Goal: Task Accomplishment & Management: Use online tool/utility

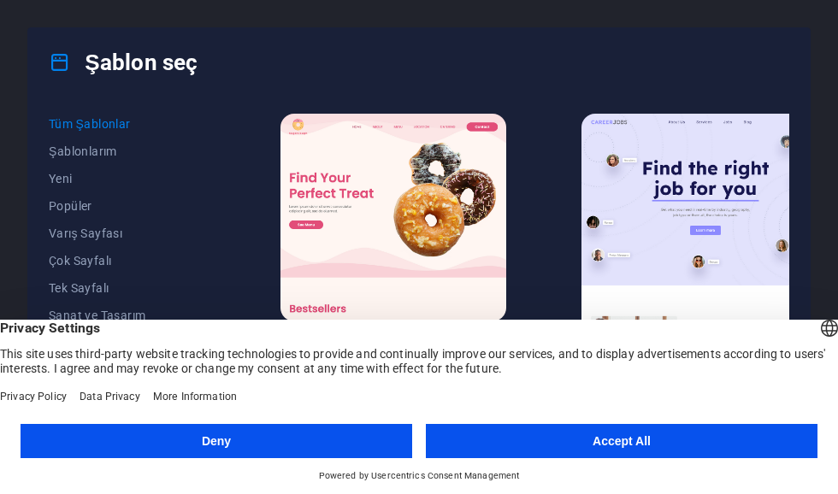
click at [817, 329] on select "English Deutsch" at bounding box center [829, 330] width 24 height 28
click at [692, 444] on button "Accept All" at bounding box center [621, 441] width 391 height 34
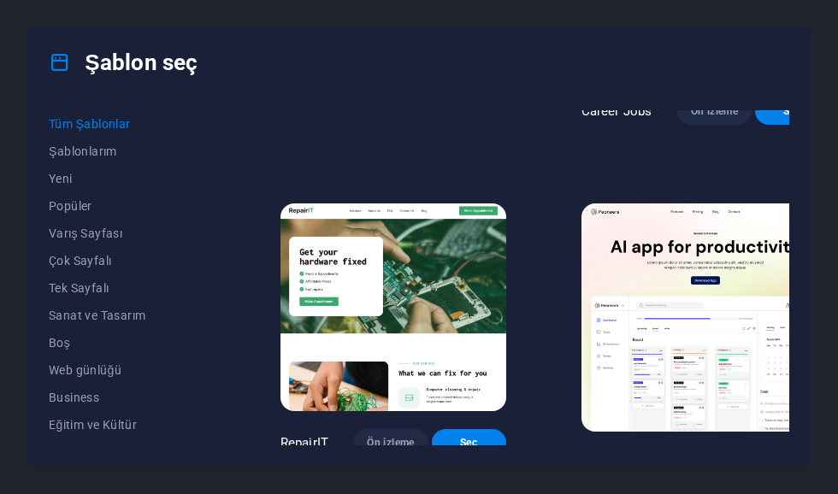
scroll to position [262, 0]
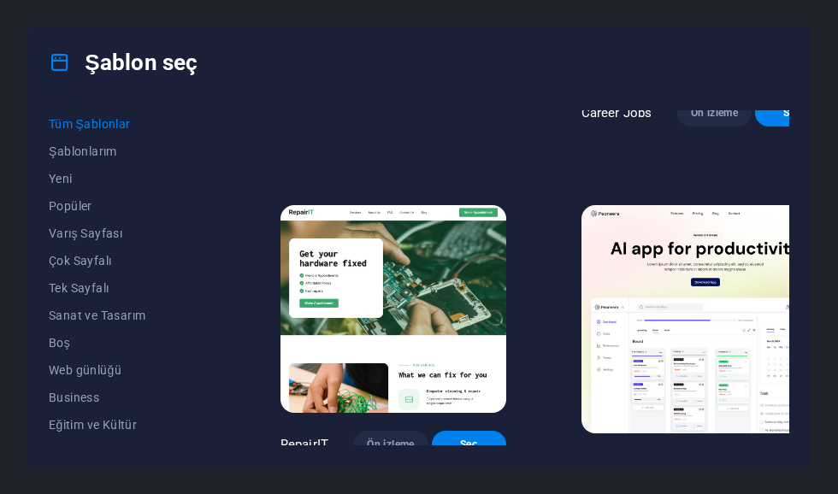
click at [68, 197] on button "Popüler" at bounding box center [127, 205] width 156 height 27
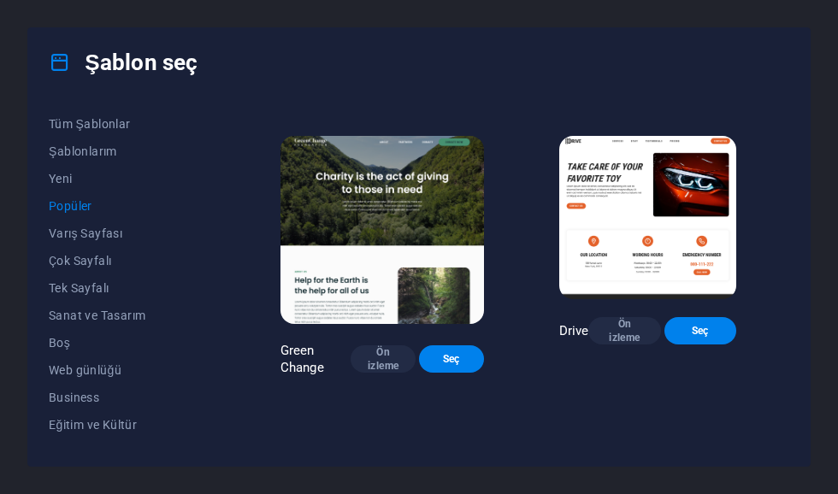
scroll to position [899, 0]
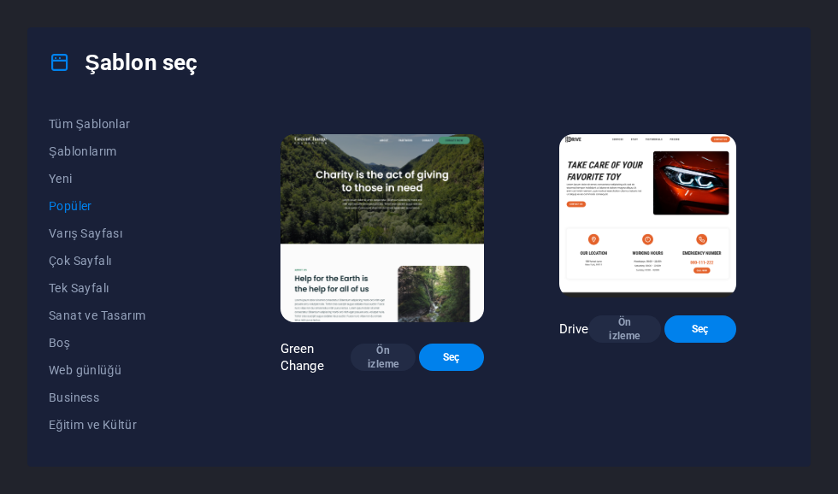
click at [76, 124] on span "Tüm Şablonlar" at bounding box center [127, 124] width 156 height 14
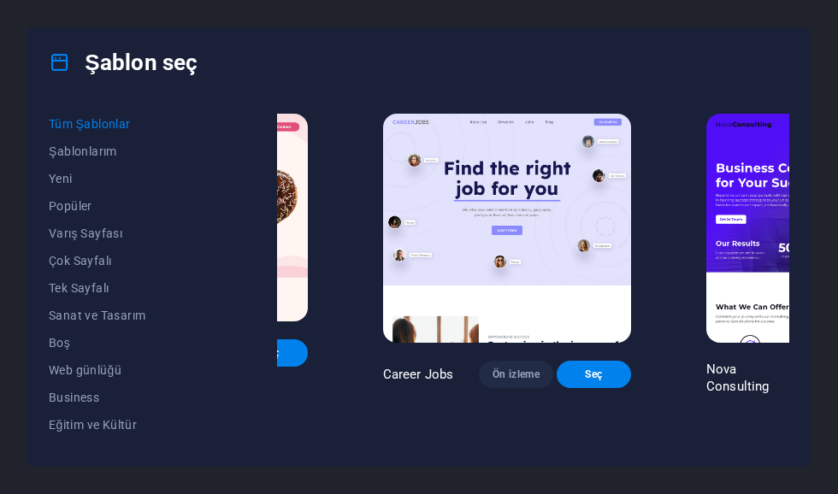
scroll to position [0, 0]
click at [146, 82] on div "Şablon seç" at bounding box center [418, 62] width 781 height 68
click at [97, 202] on span "Popüler" at bounding box center [127, 206] width 156 height 14
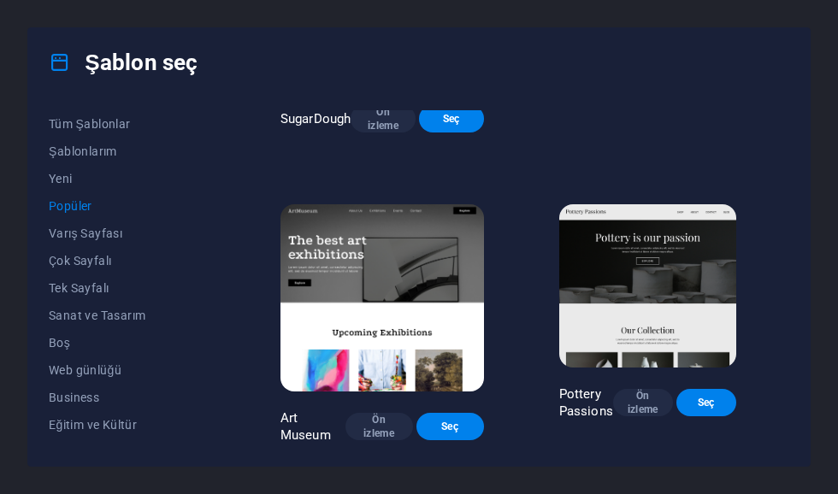
scroll to position [214, 0]
click at [107, 234] on span "Varış Sayfası" at bounding box center [127, 234] width 156 height 14
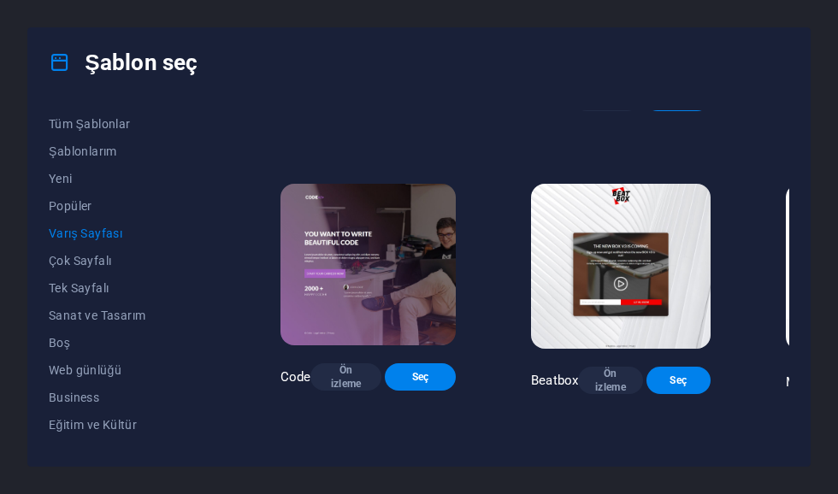
click at [108, 256] on span "Çok Sayfalı" at bounding box center [127, 261] width 156 height 14
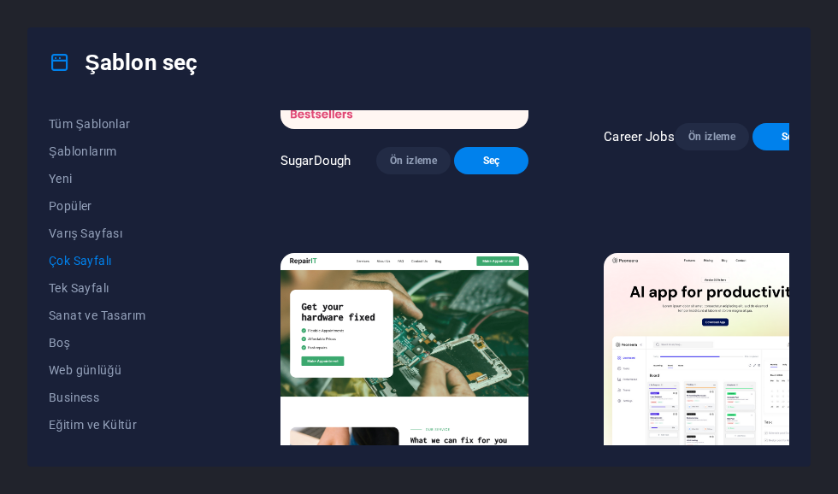
click at [92, 285] on span "Tek Sayfalı" at bounding box center [127, 288] width 156 height 14
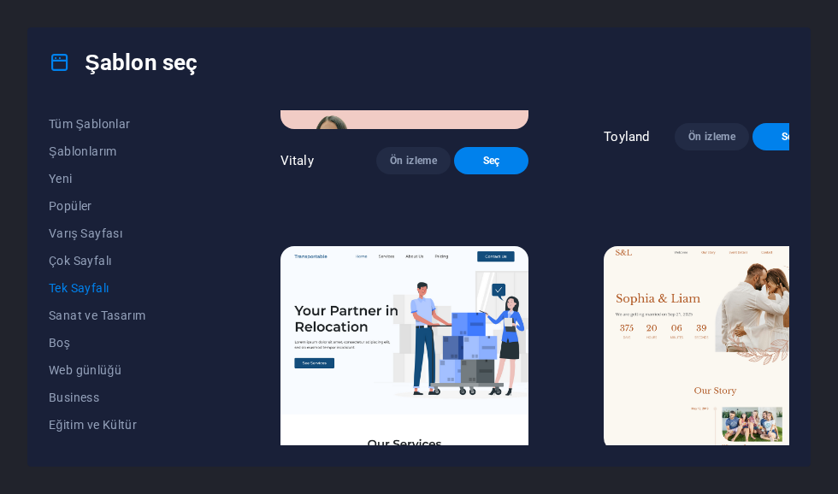
click at [115, 315] on span "Sanat ve Tasarım" at bounding box center [127, 316] width 156 height 14
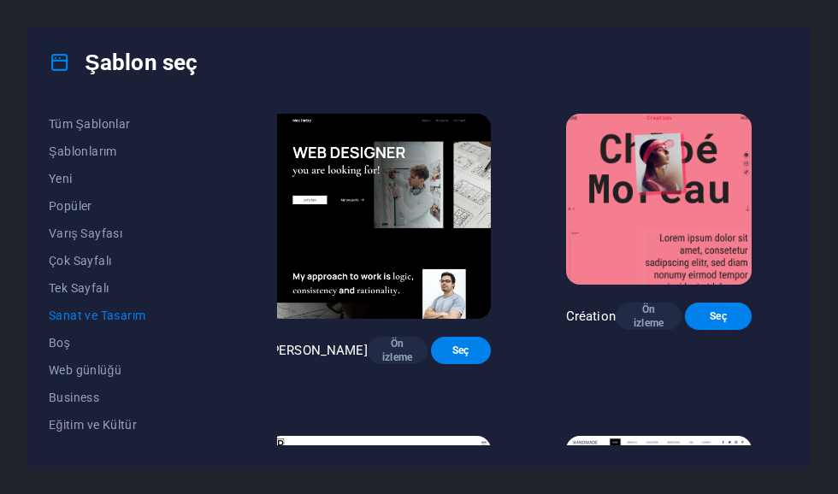
scroll to position [0, 14]
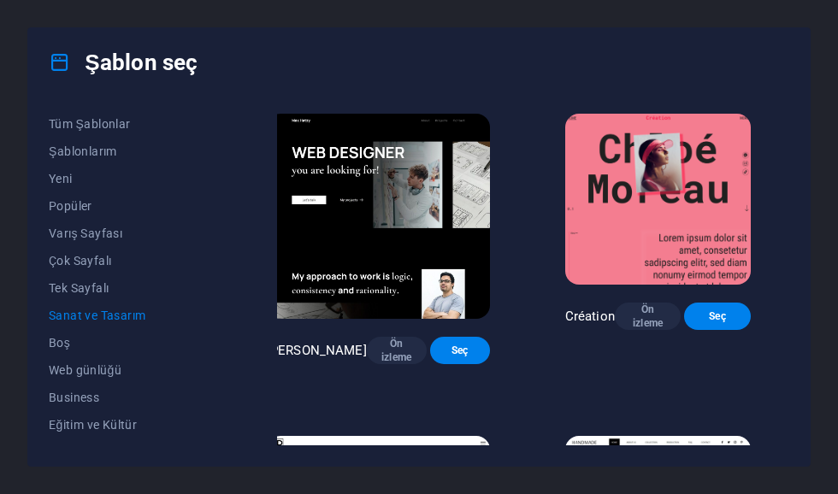
click at [103, 368] on span "Web günlüğü" at bounding box center [127, 370] width 156 height 14
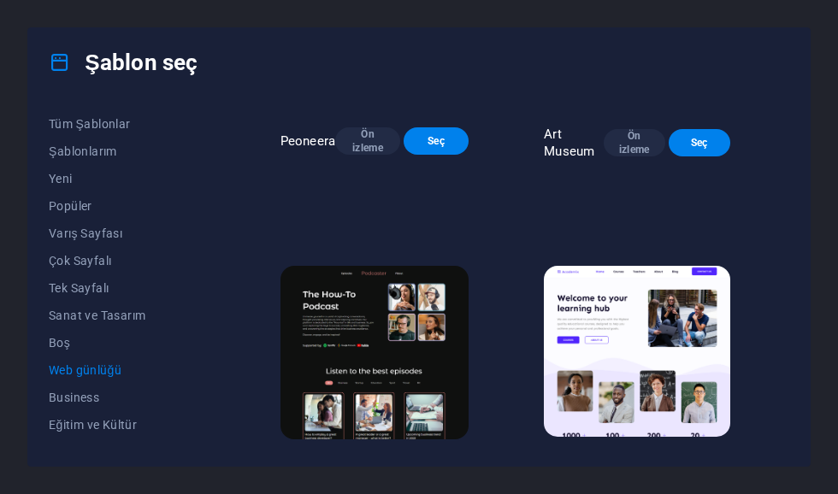
scroll to position [522, -2]
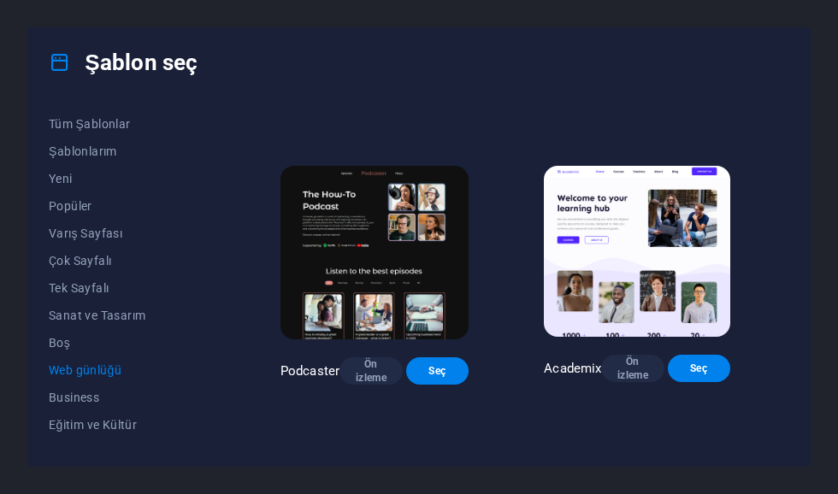
click at [84, 399] on span "Business" at bounding box center [127, 398] width 156 height 14
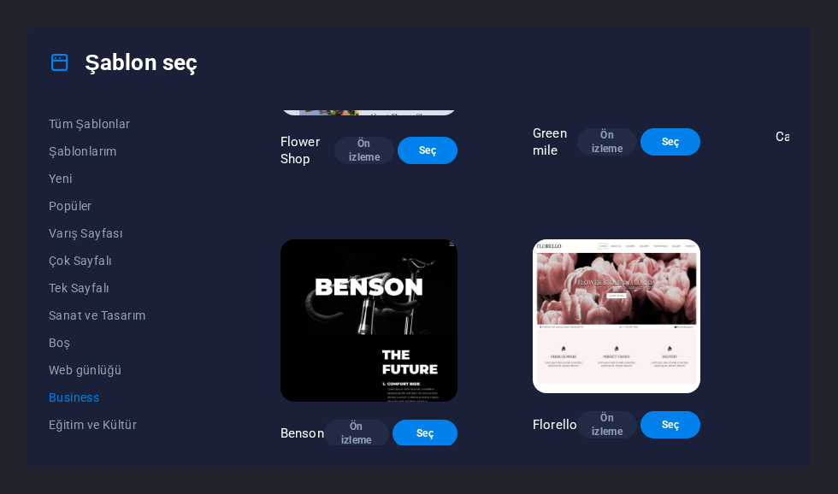
scroll to position [449, 0]
click at [99, 413] on button "Eğitim ve Kültür" at bounding box center [127, 424] width 156 height 27
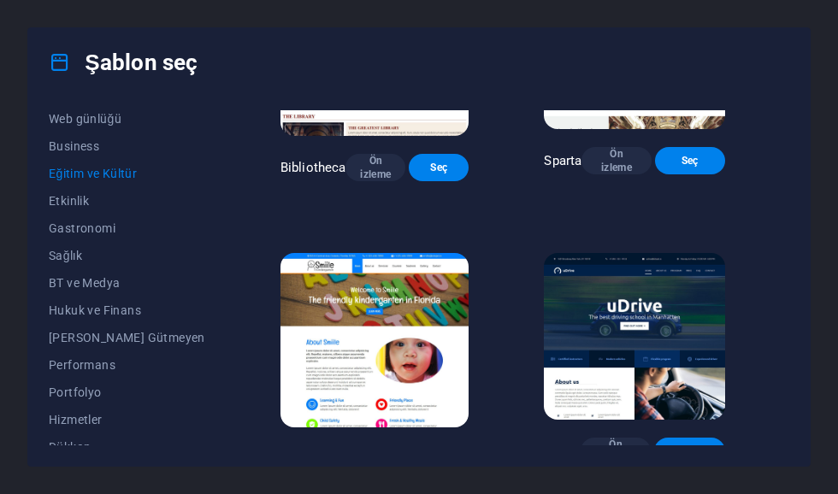
scroll to position [256, 0]
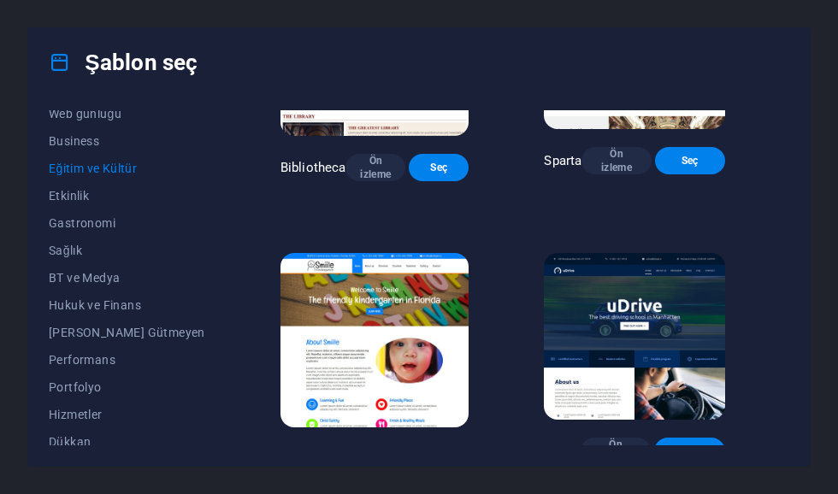
click at [86, 199] on span "Etkinlik" at bounding box center [127, 196] width 156 height 14
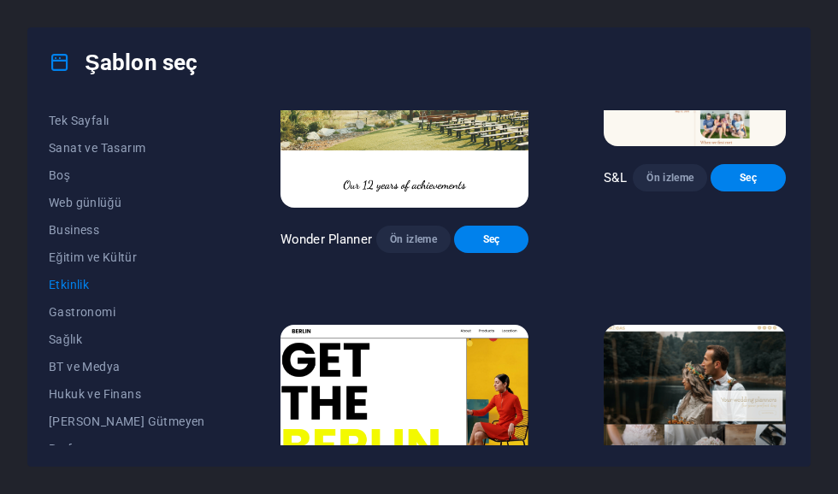
scroll to position [165, 0]
click at [104, 207] on span "Web günlüğü" at bounding box center [127, 205] width 156 height 14
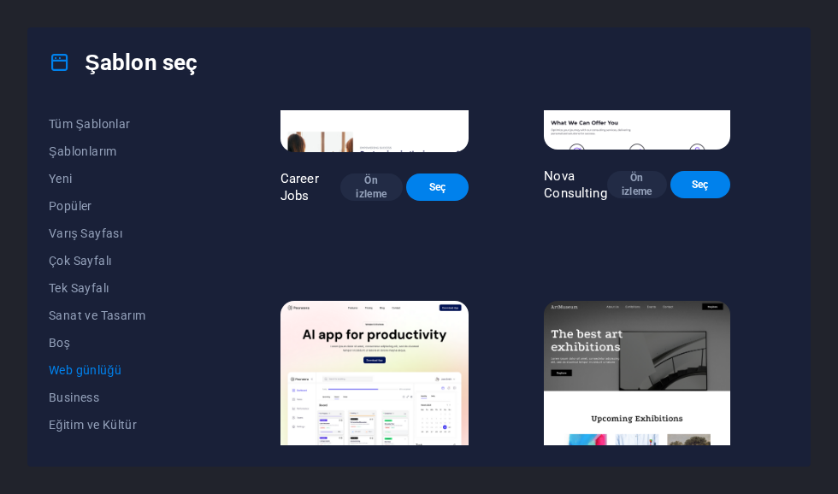
scroll to position [0, 0]
click at [82, 177] on span "Yeni" at bounding box center [127, 179] width 156 height 14
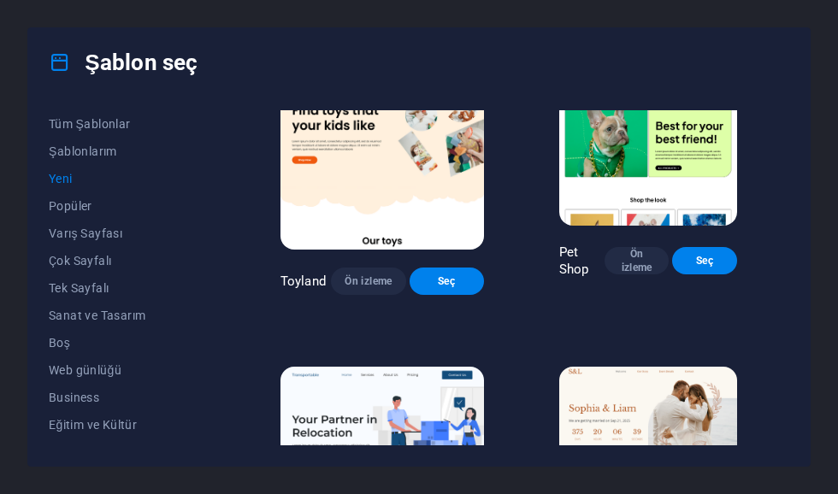
scroll to position [1021, -2]
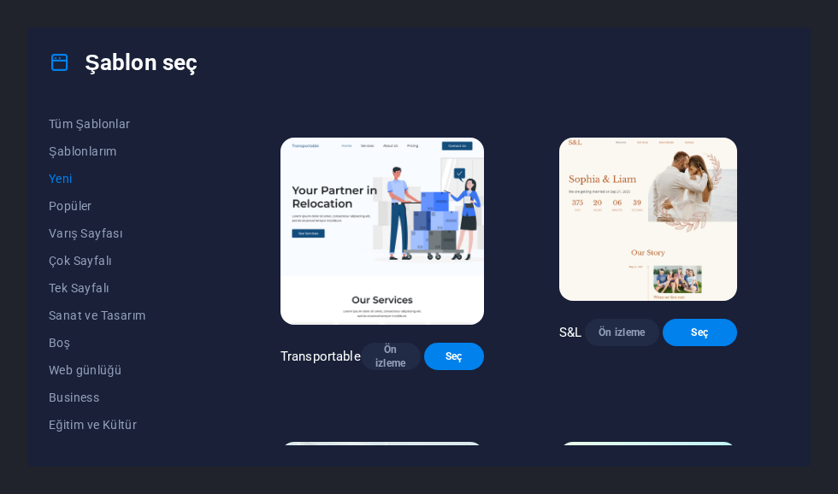
click at [65, 50] on h4 "Şablon seç" at bounding box center [123, 62] width 149 height 27
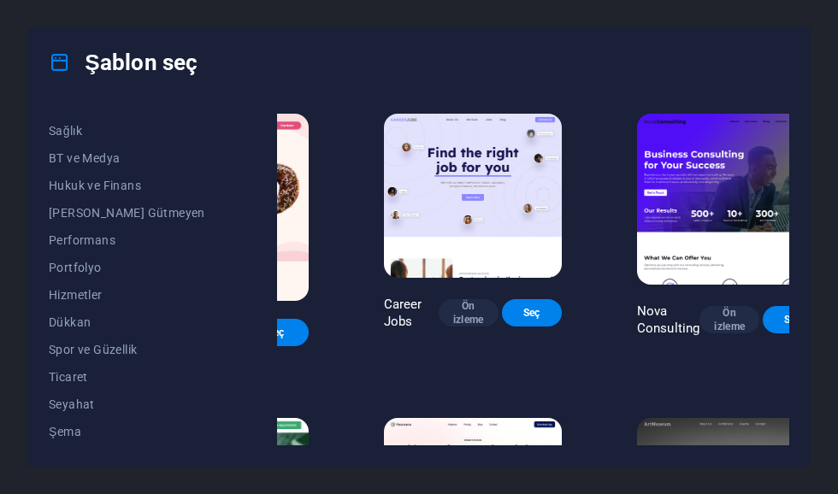
scroll to position [0, 174]
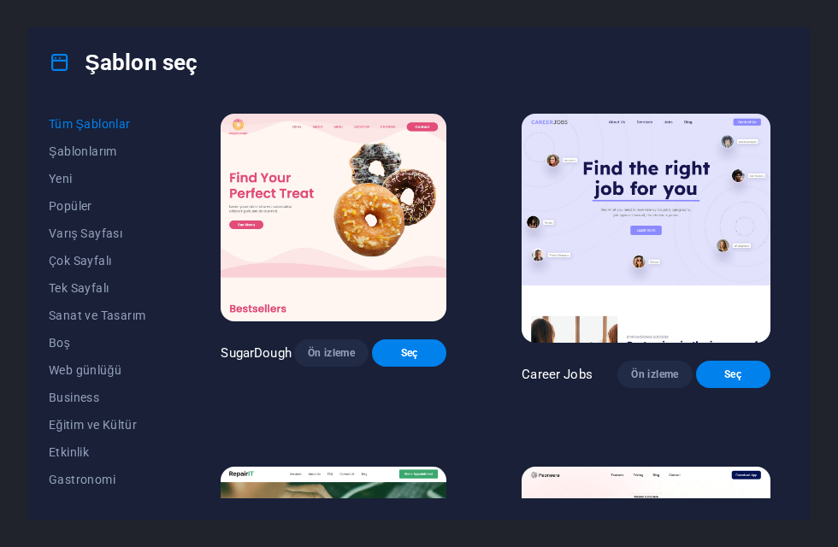
click at [68, 65] on icon at bounding box center [60, 62] width 22 height 22
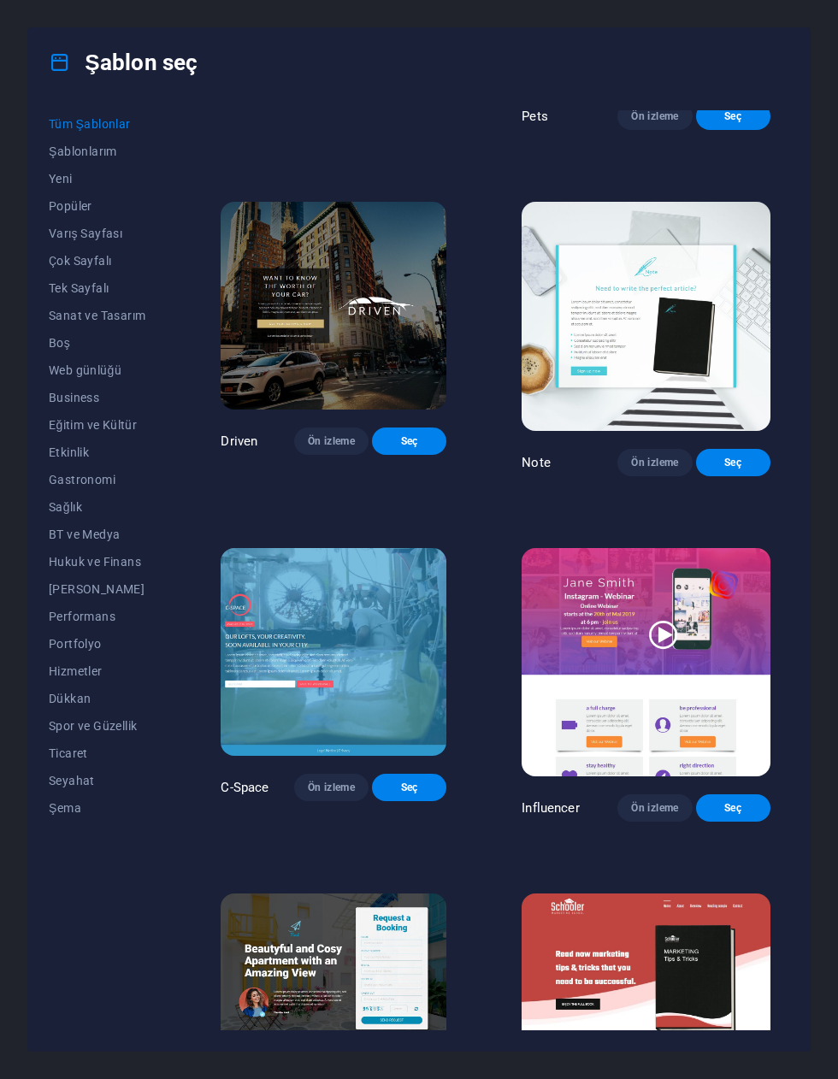
scroll to position [18271, 0]
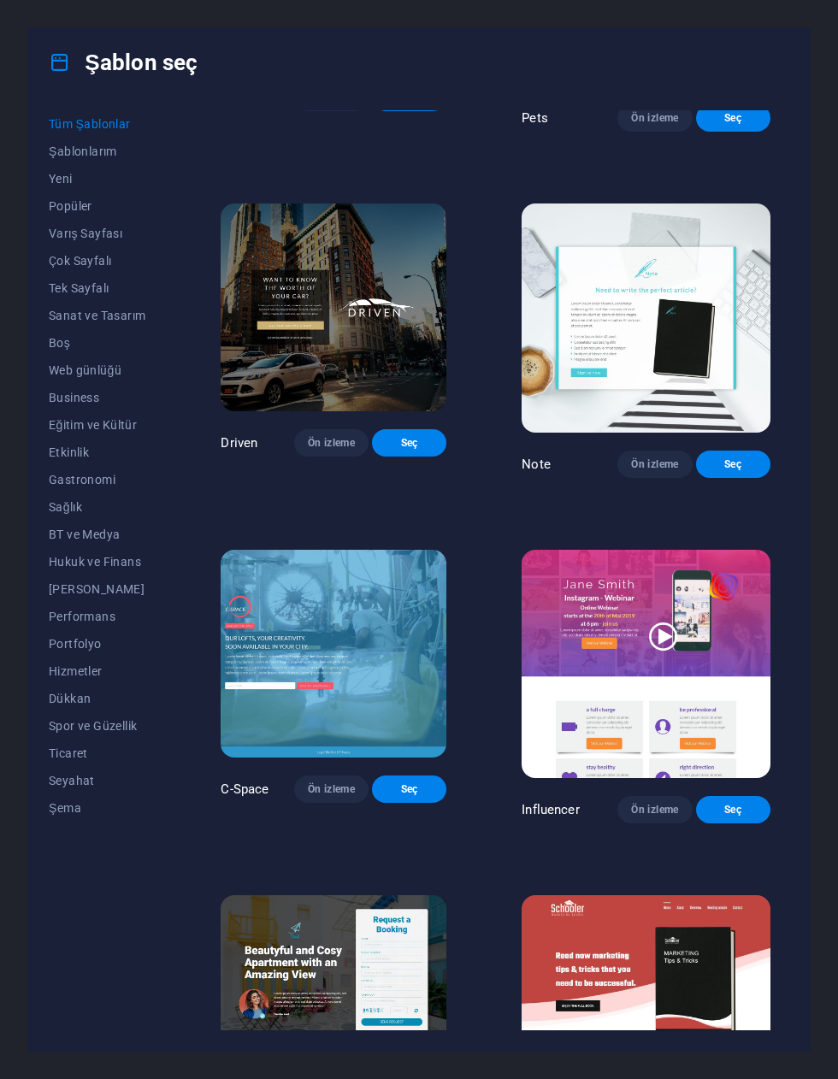
click at [73, 143] on button "Şablonlarım" at bounding box center [97, 151] width 97 height 27
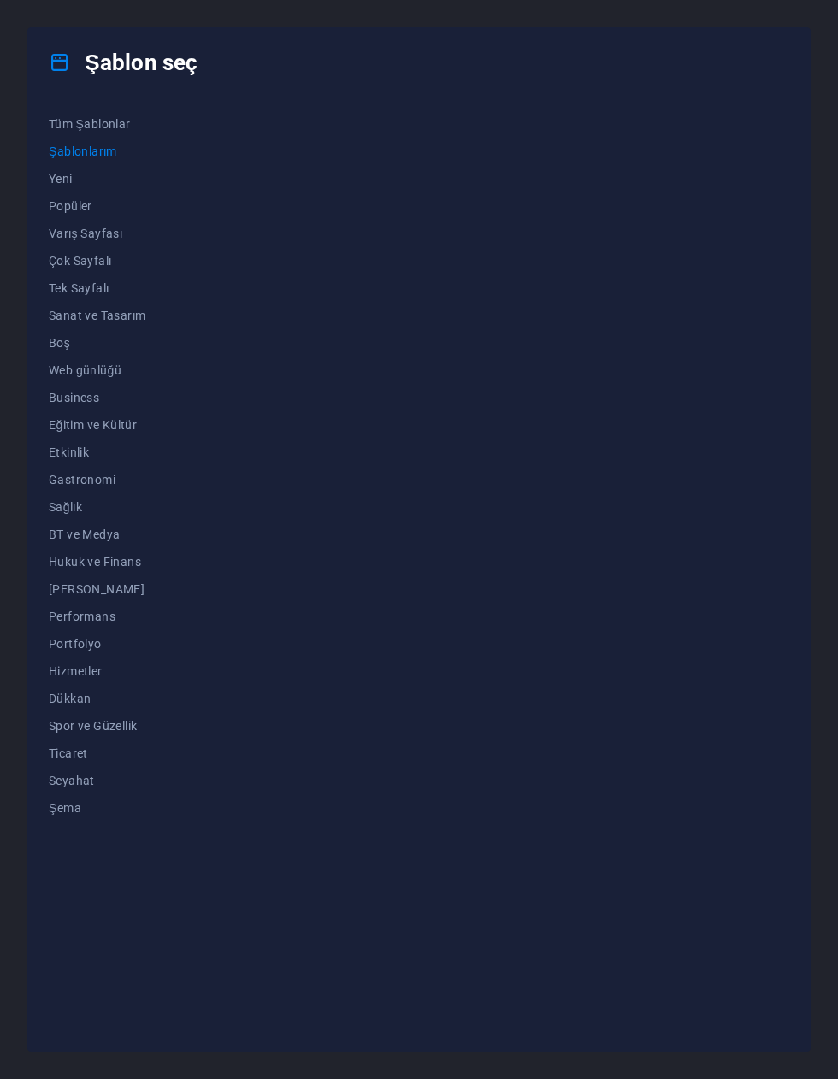
scroll to position [0, 0]
click at [56, 183] on span "Yeni" at bounding box center [97, 179] width 97 height 14
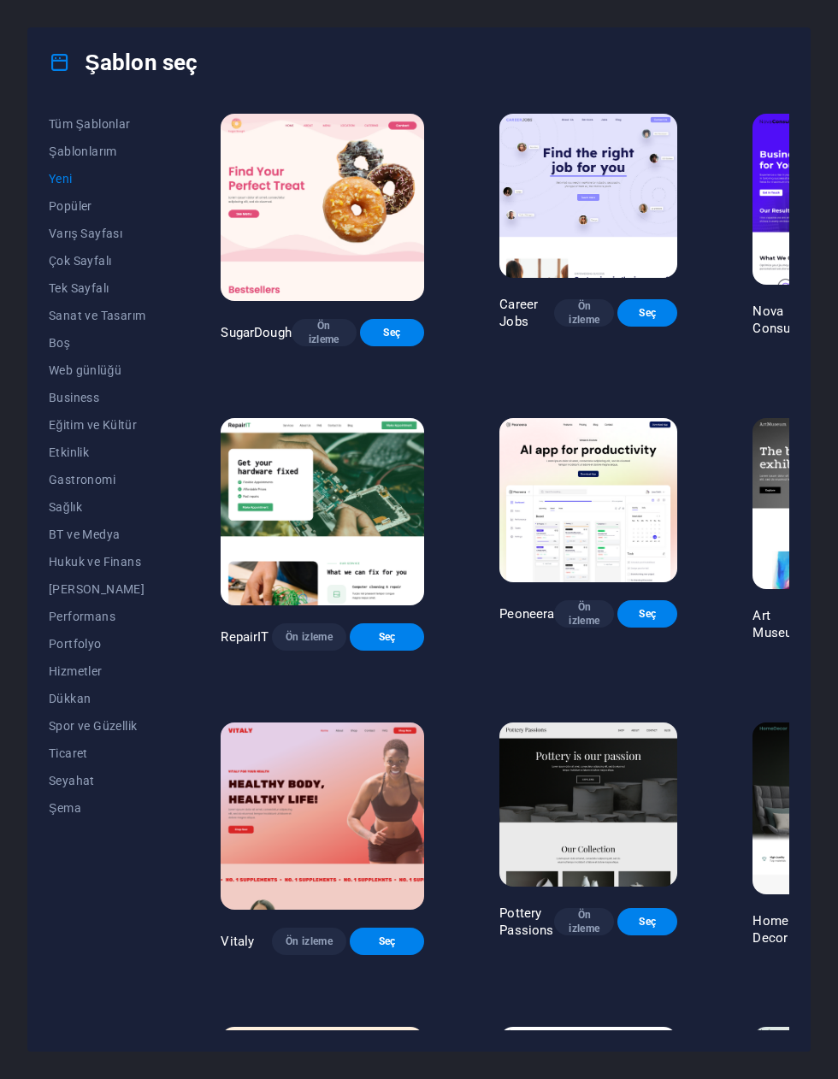
click at [65, 206] on span "Popüler" at bounding box center [97, 206] width 97 height 14
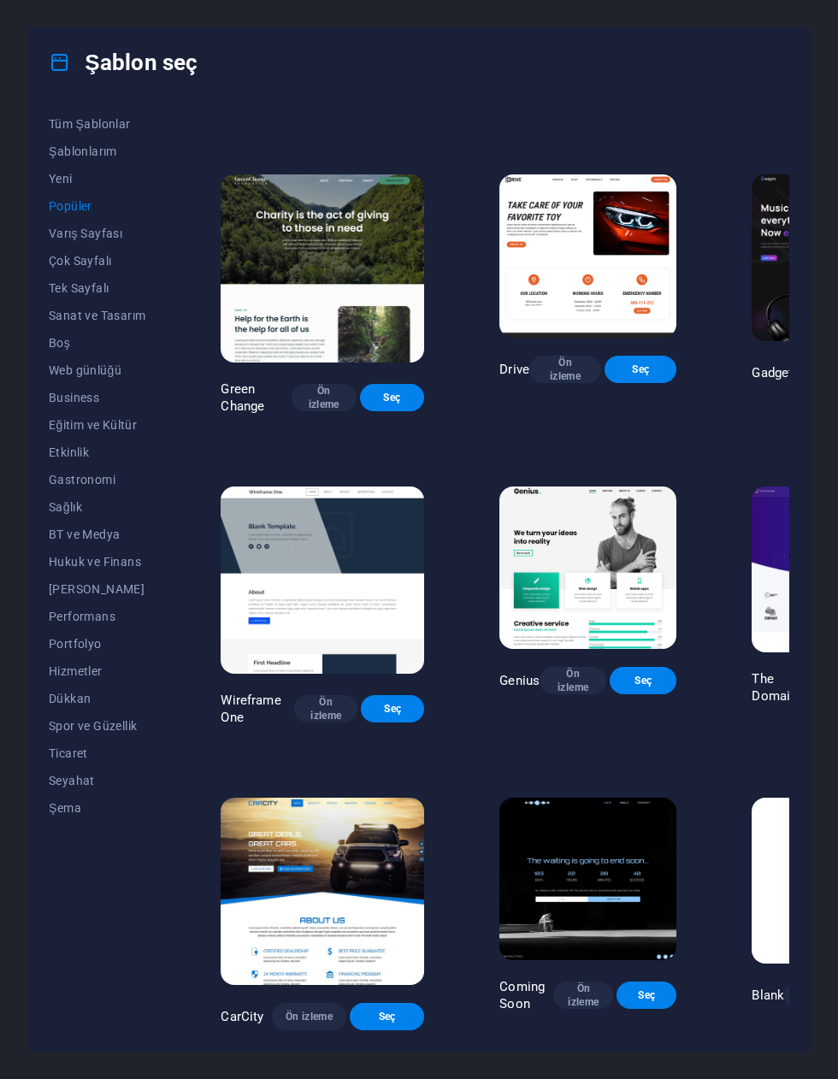
scroll to position [863, 0]
click at [68, 243] on button "Varış Sayfası" at bounding box center [97, 233] width 97 height 27
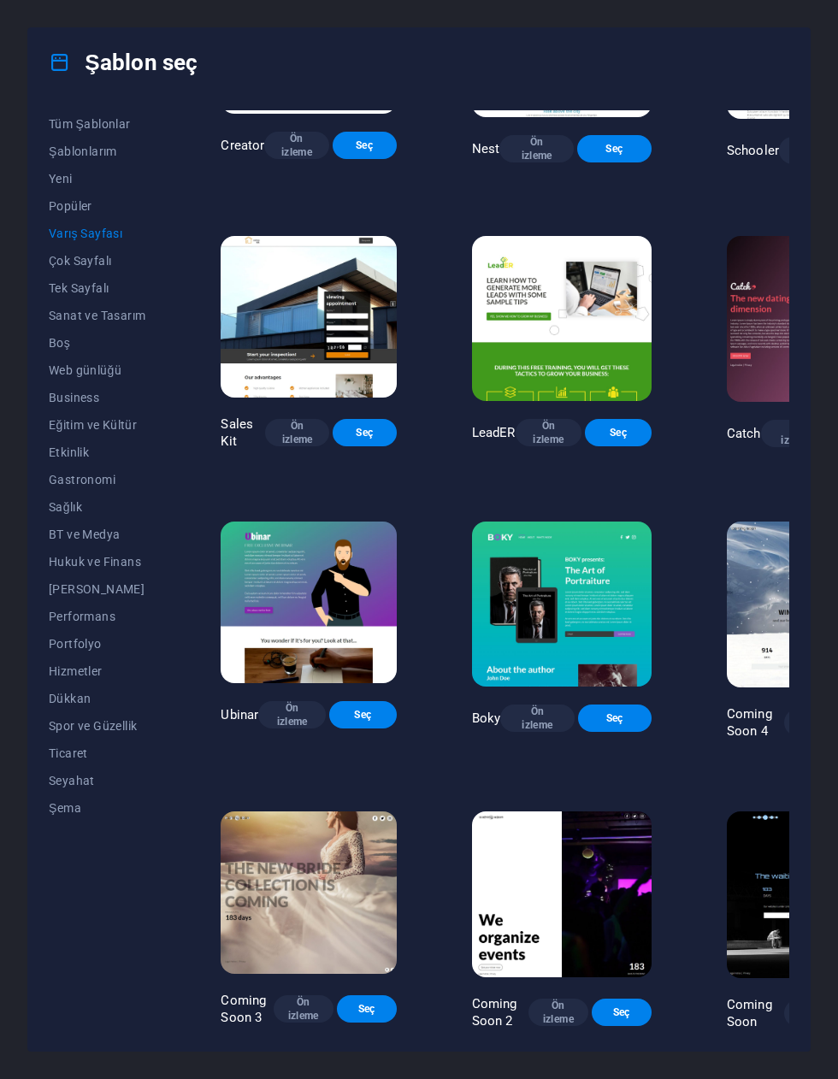
scroll to position [1587, 0]
click at [70, 261] on span "Çok Sayfalı" at bounding box center [97, 261] width 97 height 14
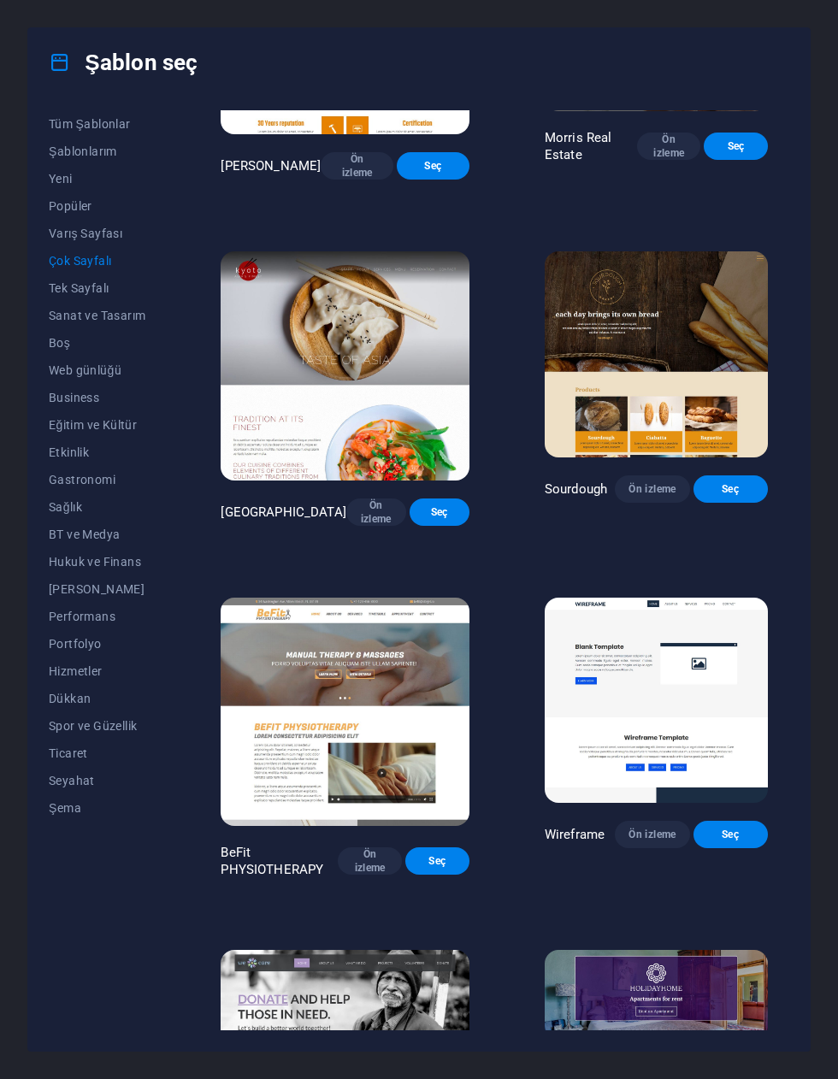
scroll to position [5099, -1]
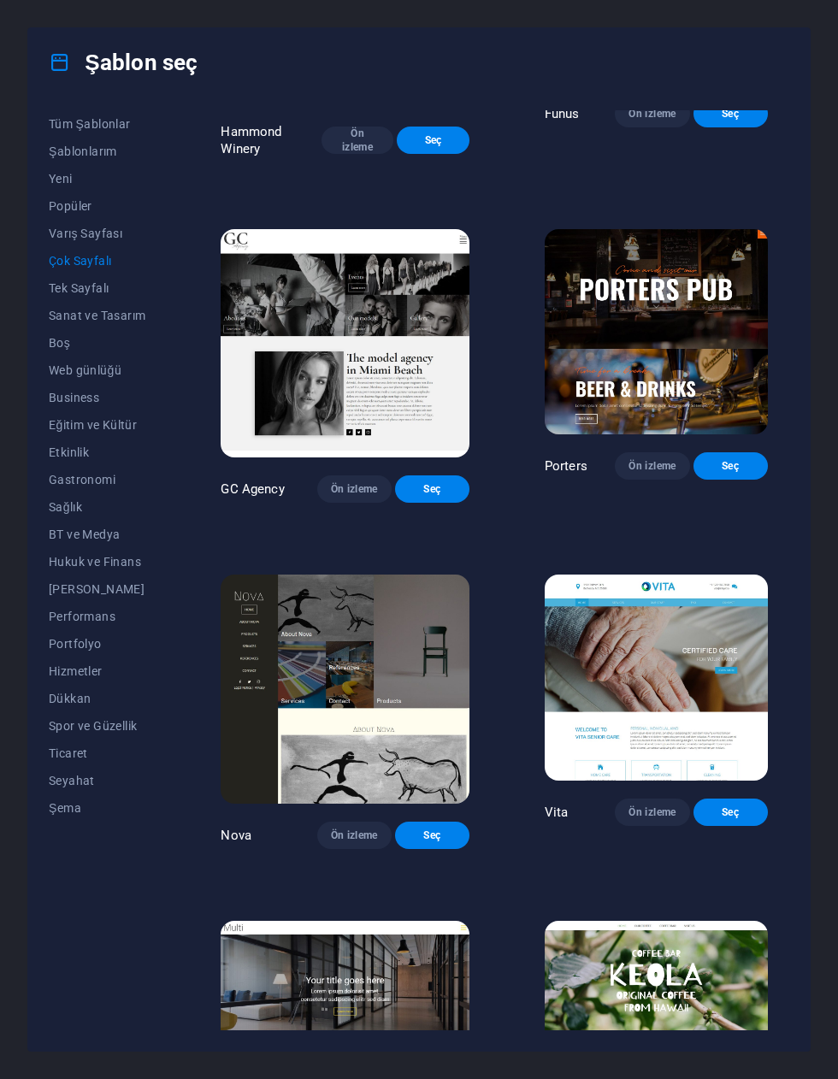
click at [60, 295] on button "Tek Sayfalı" at bounding box center [97, 287] width 97 height 27
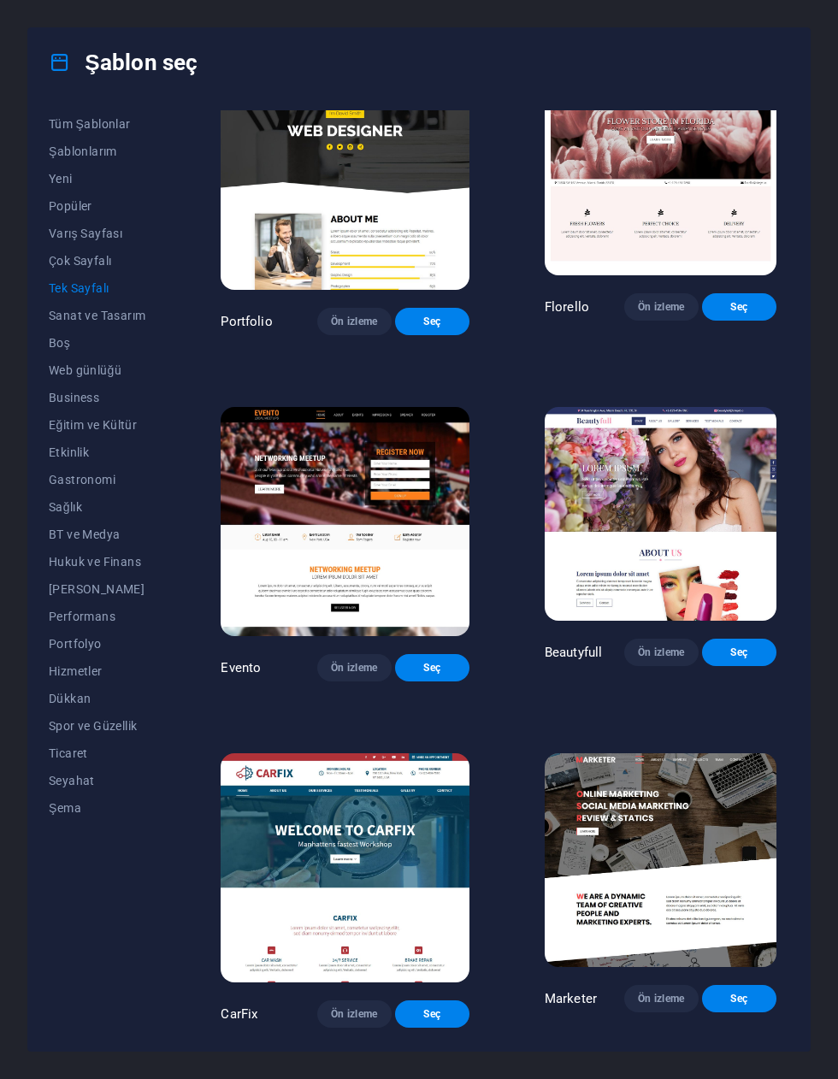
scroll to position [6986, 0]
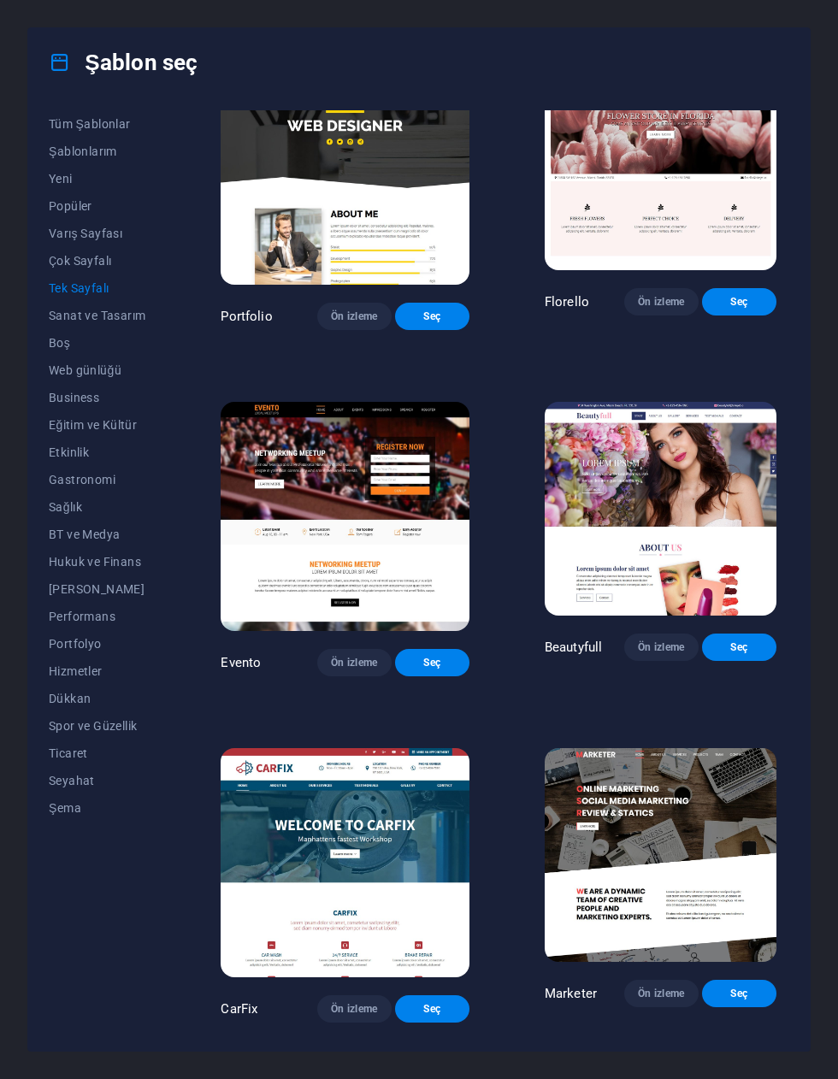
click at [80, 302] on button "Sanat ve Tasarım" at bounding box center [97, 315] width 97 height 27
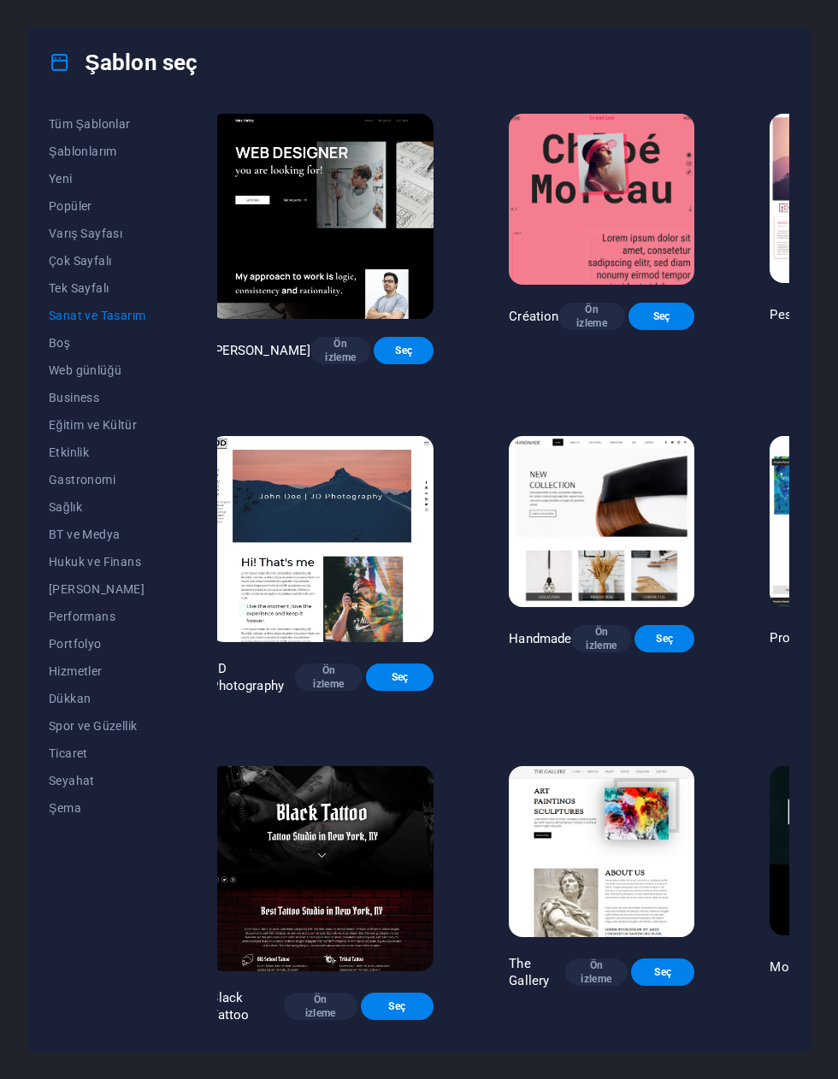
click at [66, 342] on span "Boş" at bounding box center [97, 343] width 97 height 14
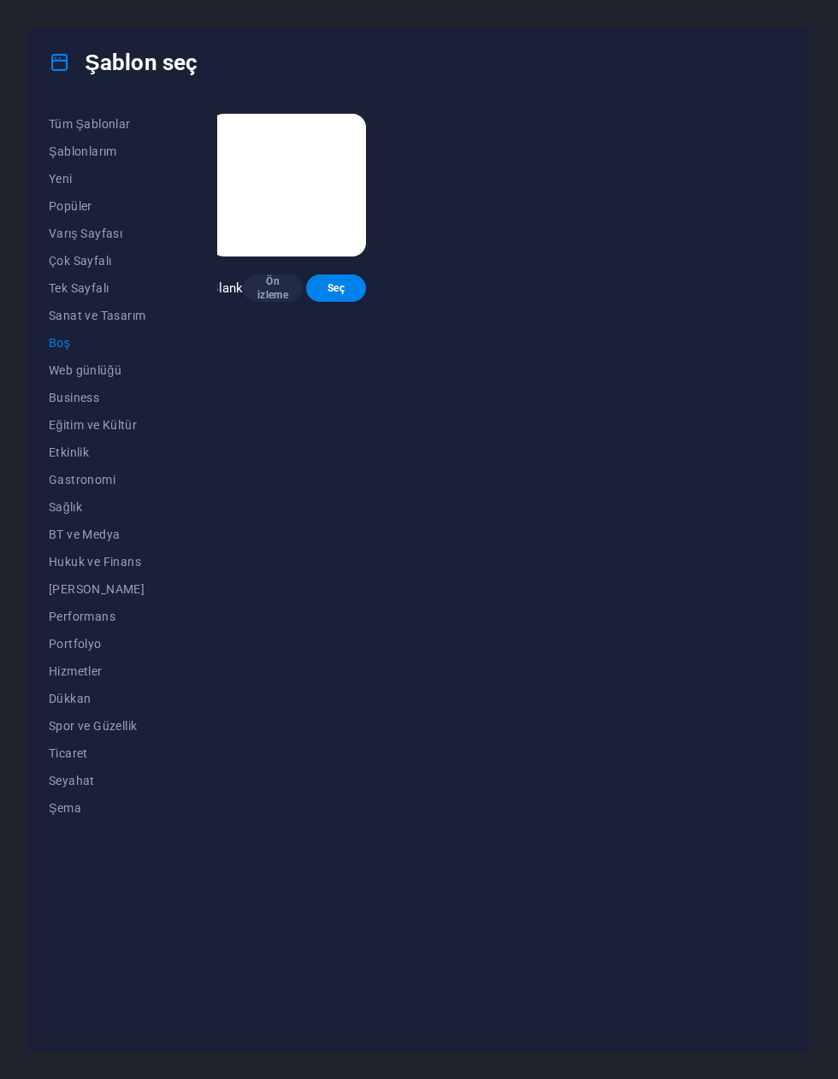
click at [75, 366] on span "Web günlüğü" at bounding box center [97, 370] width 97 height 14
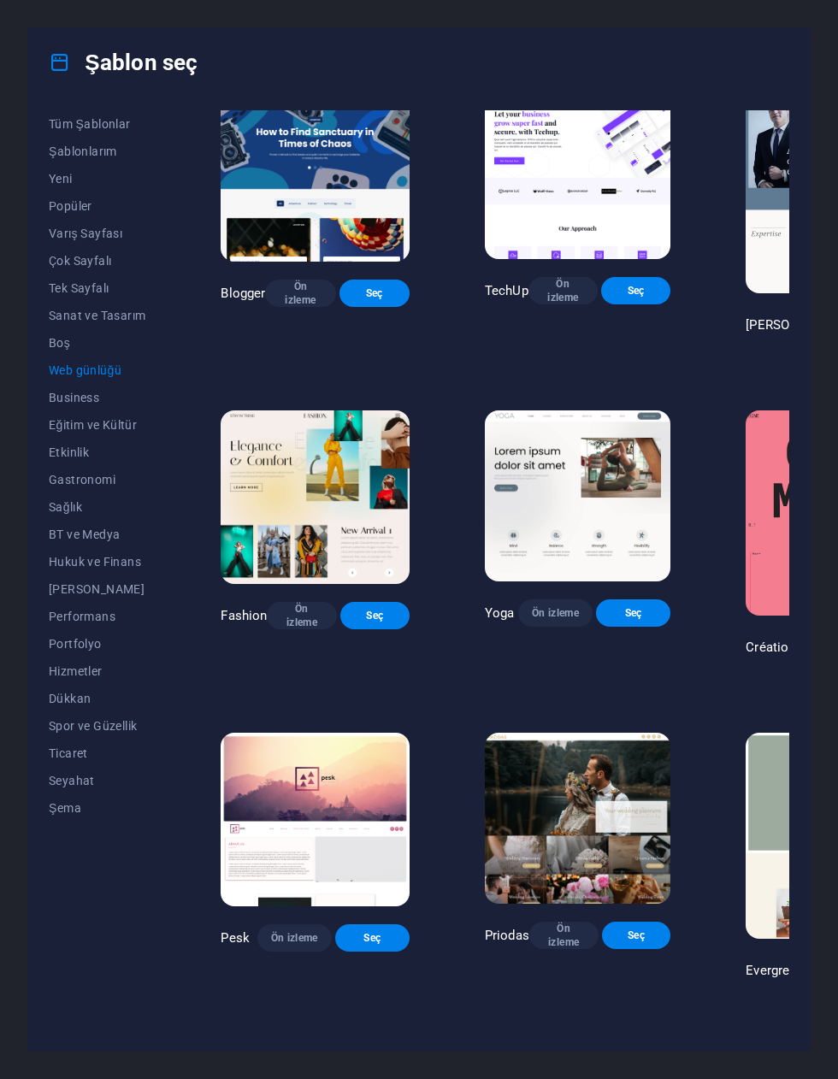
click at [68, 397] on span "Business" at bounding box center [97, 398] width 97 height 14
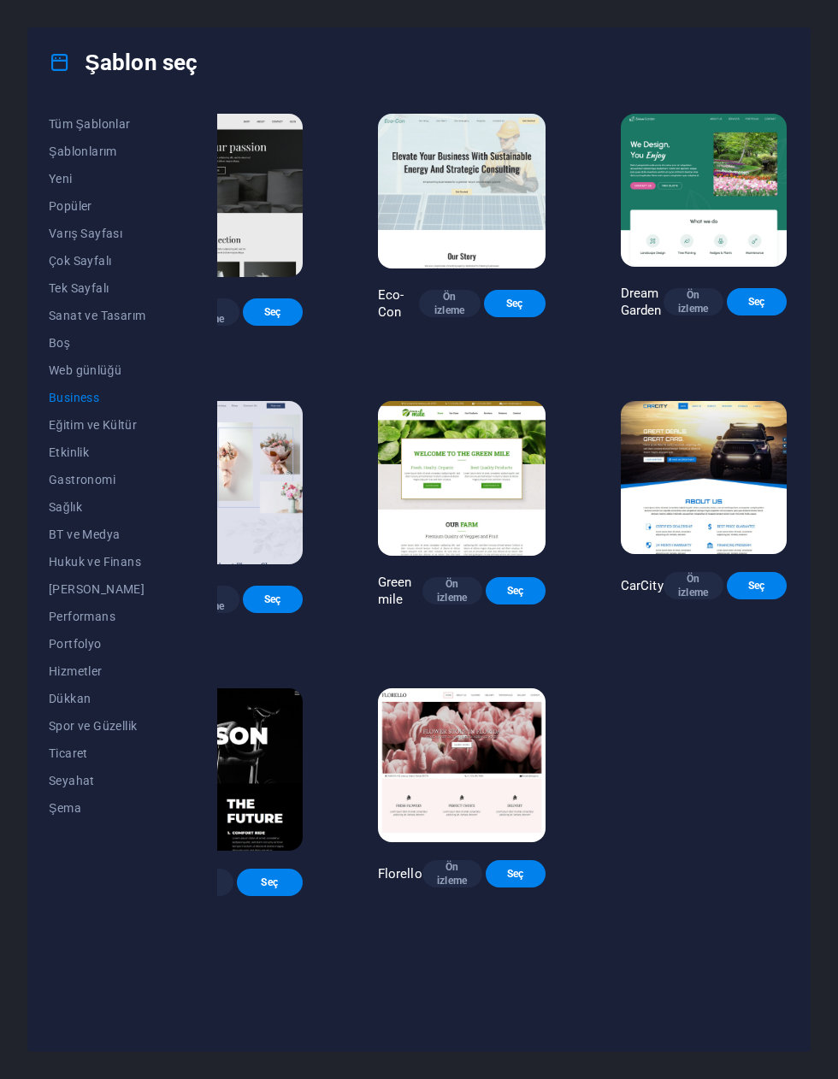
click at [62, 418] on span "Eğitim ve Kültür" at bounding box center [97, 425] width 97 height 14
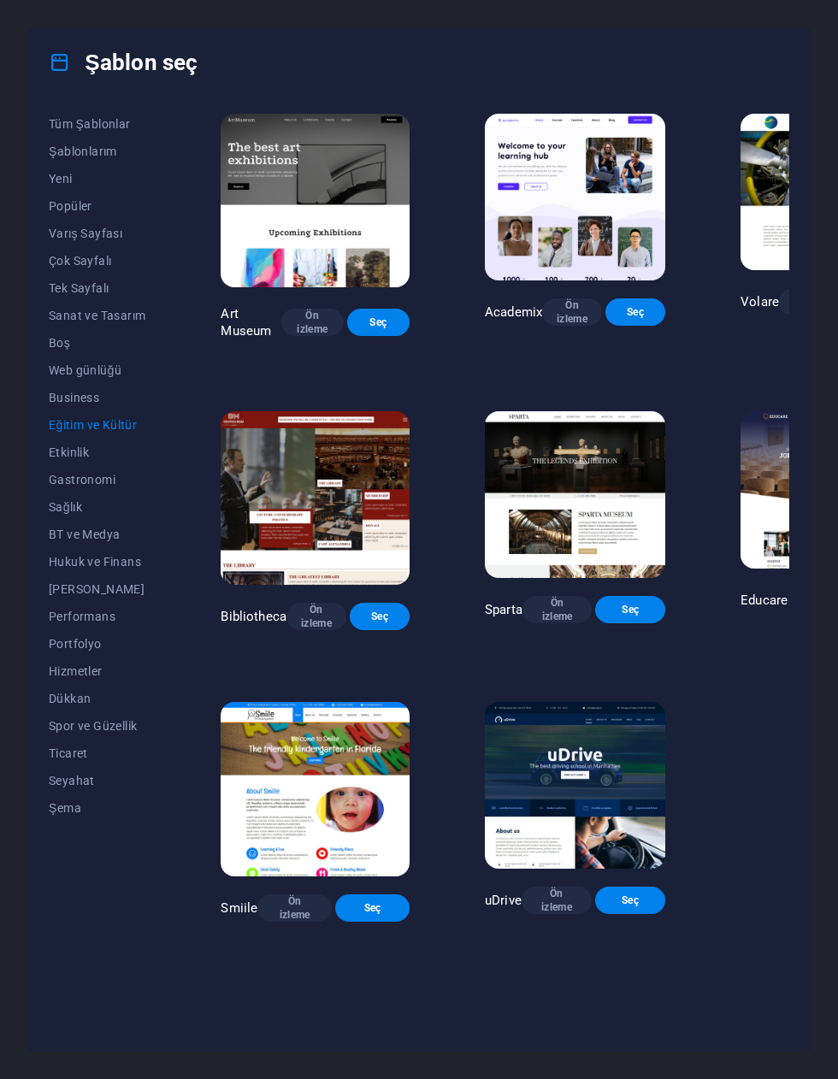
click at [62, 441] on button "Etkinlik" at bounding box center [97, 451] width 97 height 27
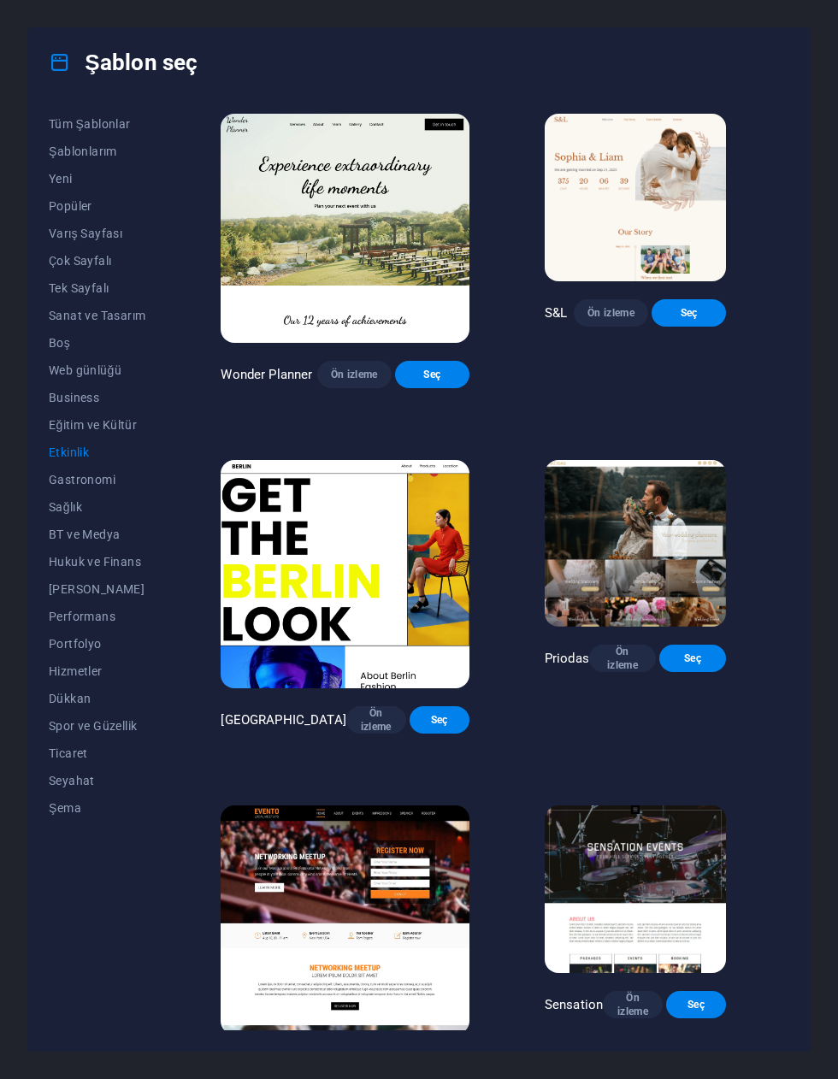
click at [59, 474] on span "Gastronomi" at bounding box center [97, 480] width 97 height 14
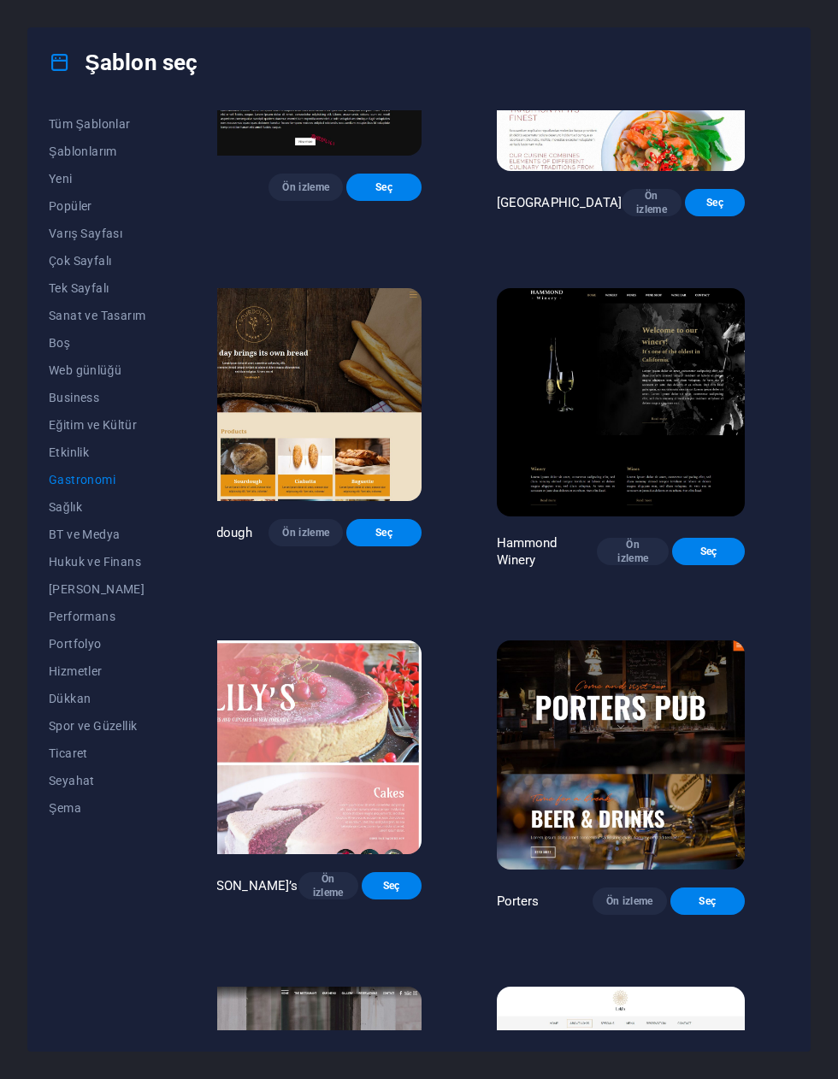
click at [70, 494] on button "Sağlık" at bounding box center [97, 506] width 97 height 27
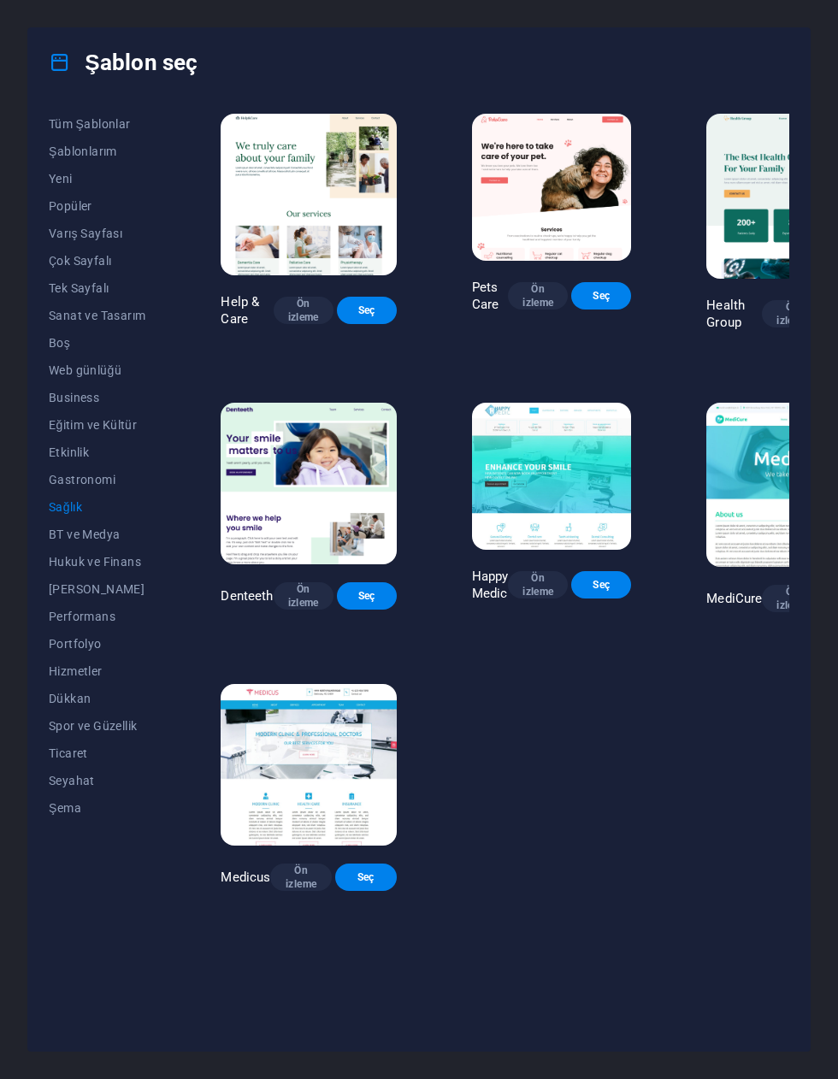
click at [68, 522] on button "BT ve Medya" at bounding box center [97, 534] width 97 height 27
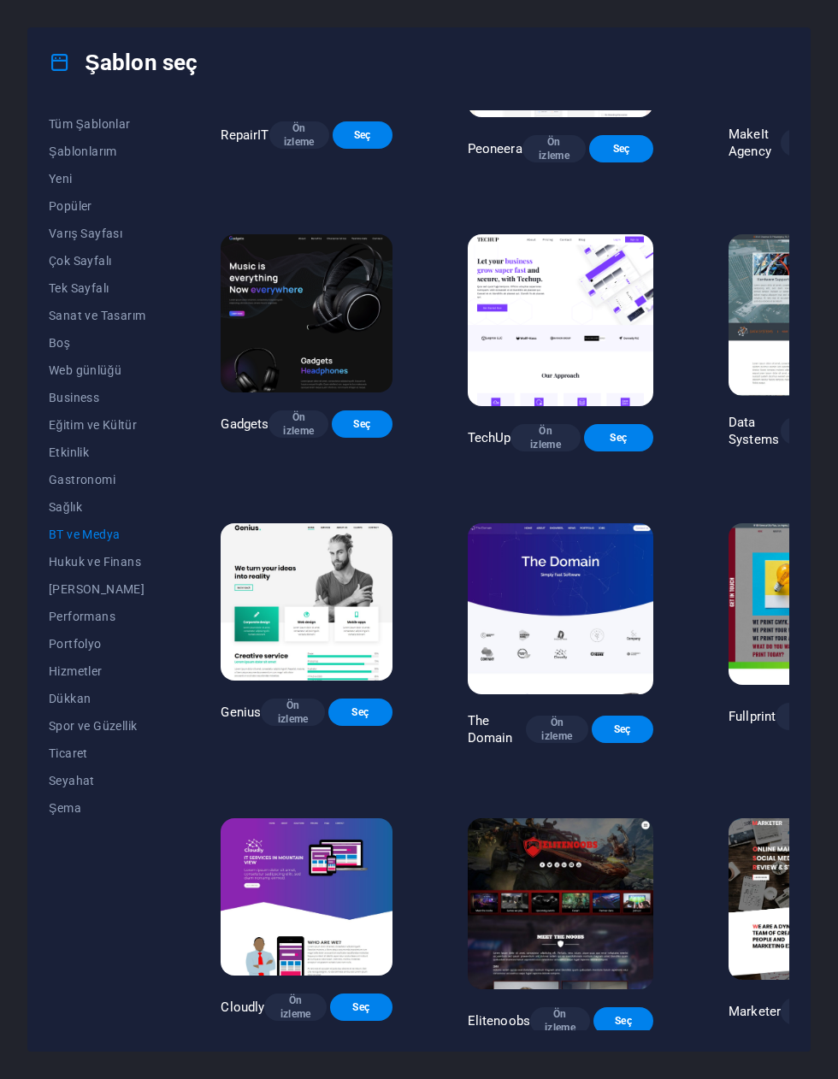
click at [70, 546] on button "Hukuk ve Finans" at bounding box center [97, 561] width 97 height 27
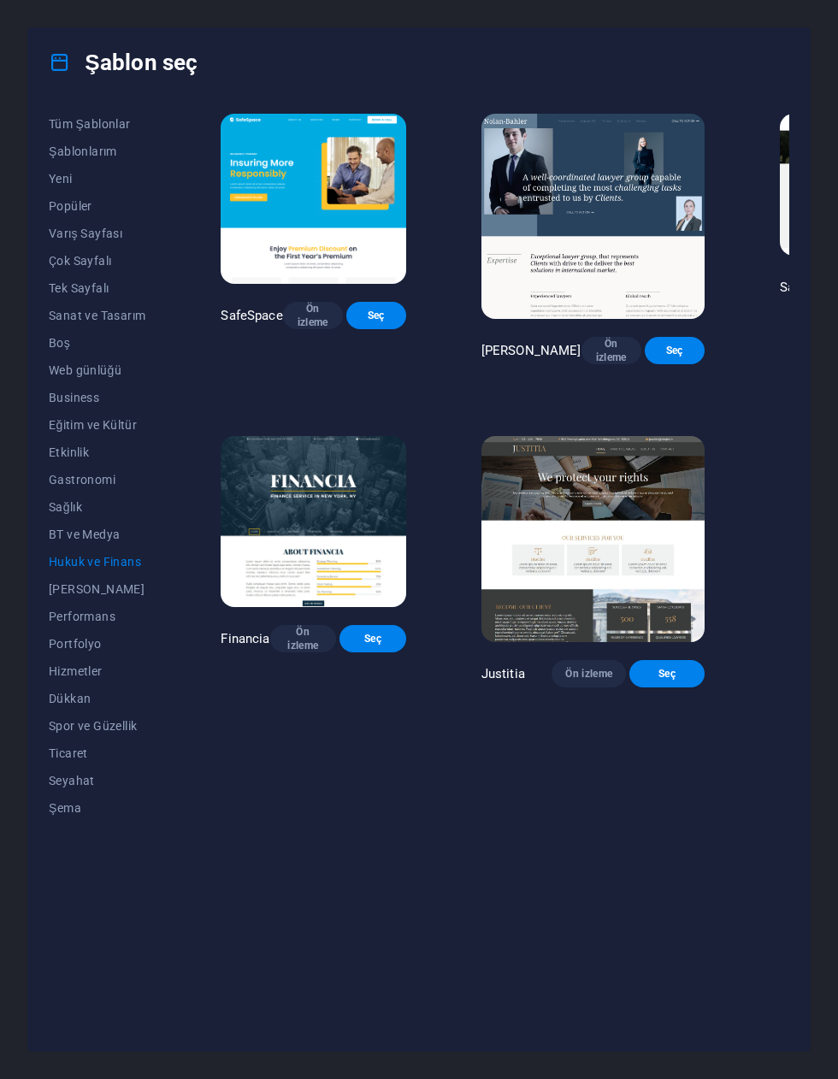
click at [64, 546] on button "[PERSON_NAME]" at bounding box center [97, 588] width 97 height 27
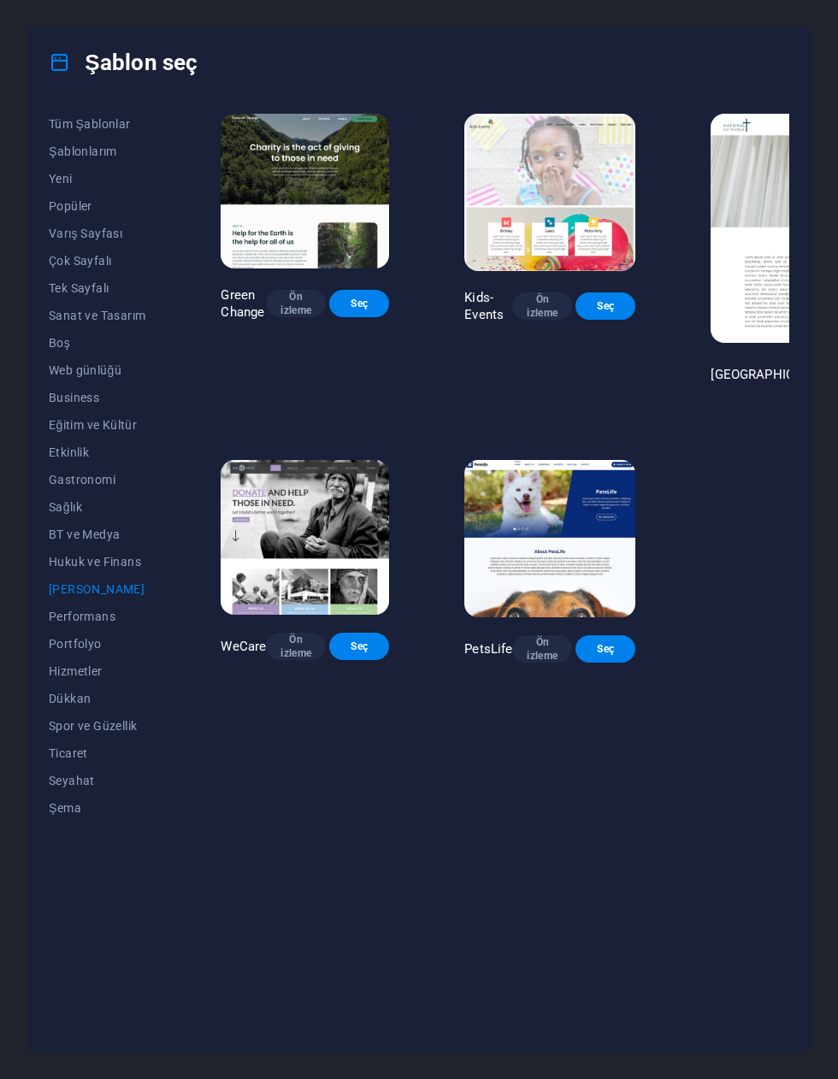
click at [68, 546] on span "[PERSON_NAME]" at bounding box center [97, 589] width 97 height 14
click at [78, 546] on button "[PERSON_NAME]" at bounding box center [97, 588] width 97 height 27
click at [74, 546] on button "Performans" at bounding box center [97, 616] width 97 height 27
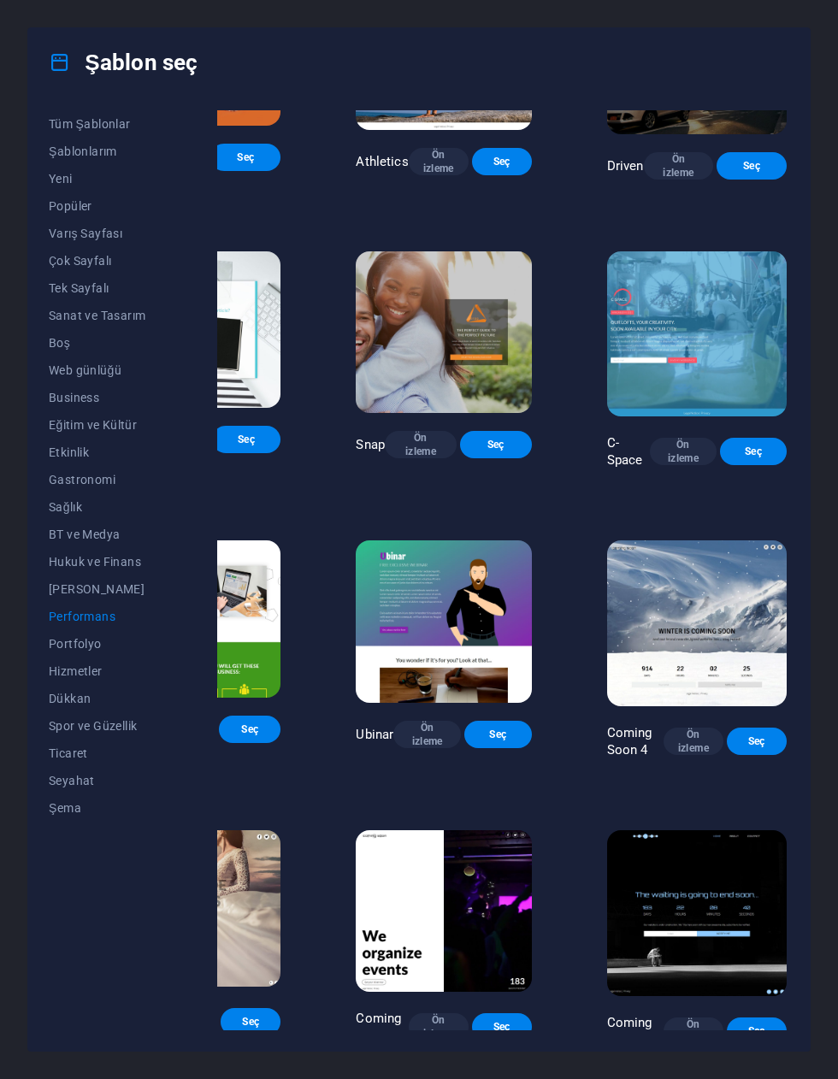
click at [73, 546] on button "Performans" at bounding box center [97, 616] width 97 height 27
click at [60, 546] on span "Portfolyo" at bounding box center [97, 644] width 97 height 14
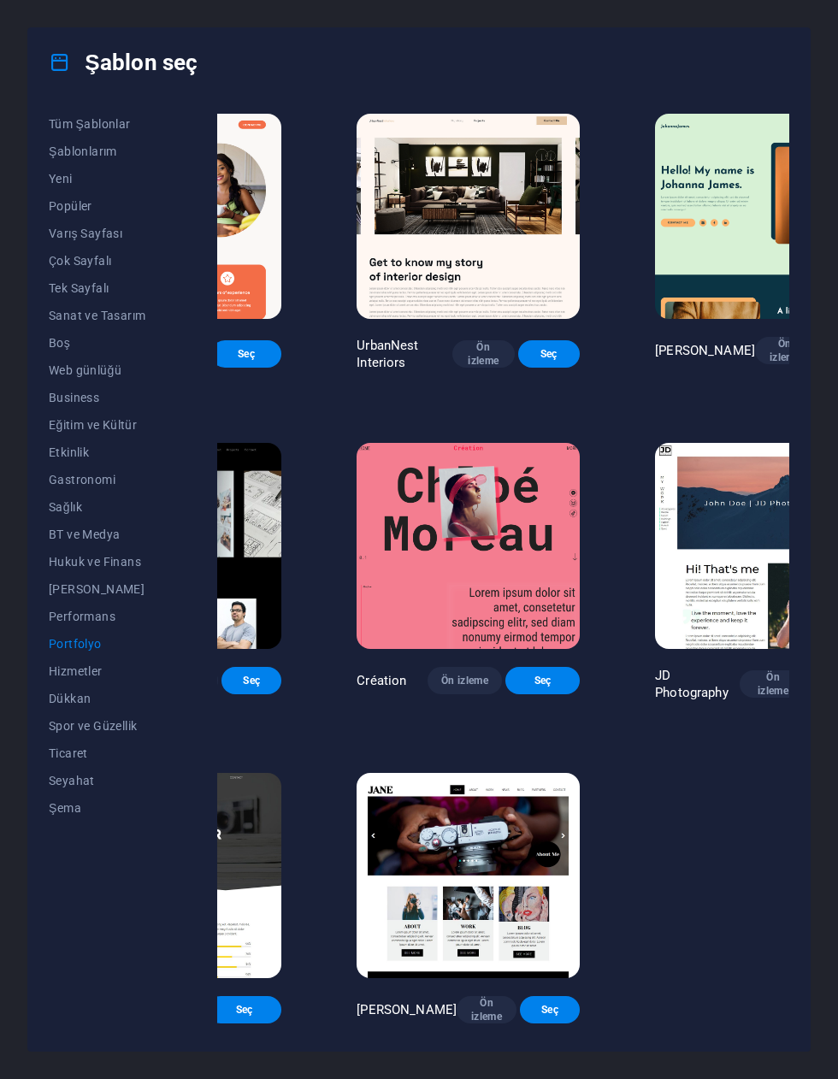
click at [68, 546] on span "Hizmetler" at bounding box center [97, 671] width 97 height 14
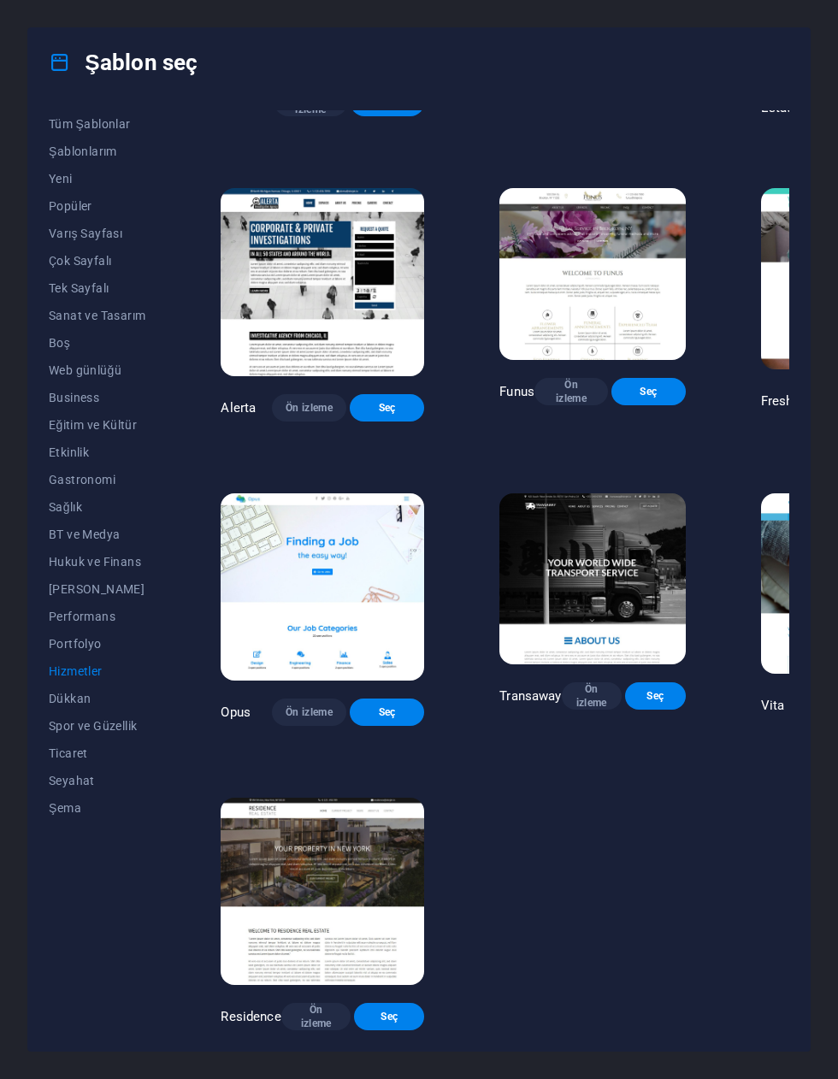
click at [50, 546] on button "Dükkan" at bounding box center [97, 698] width 97 height 27
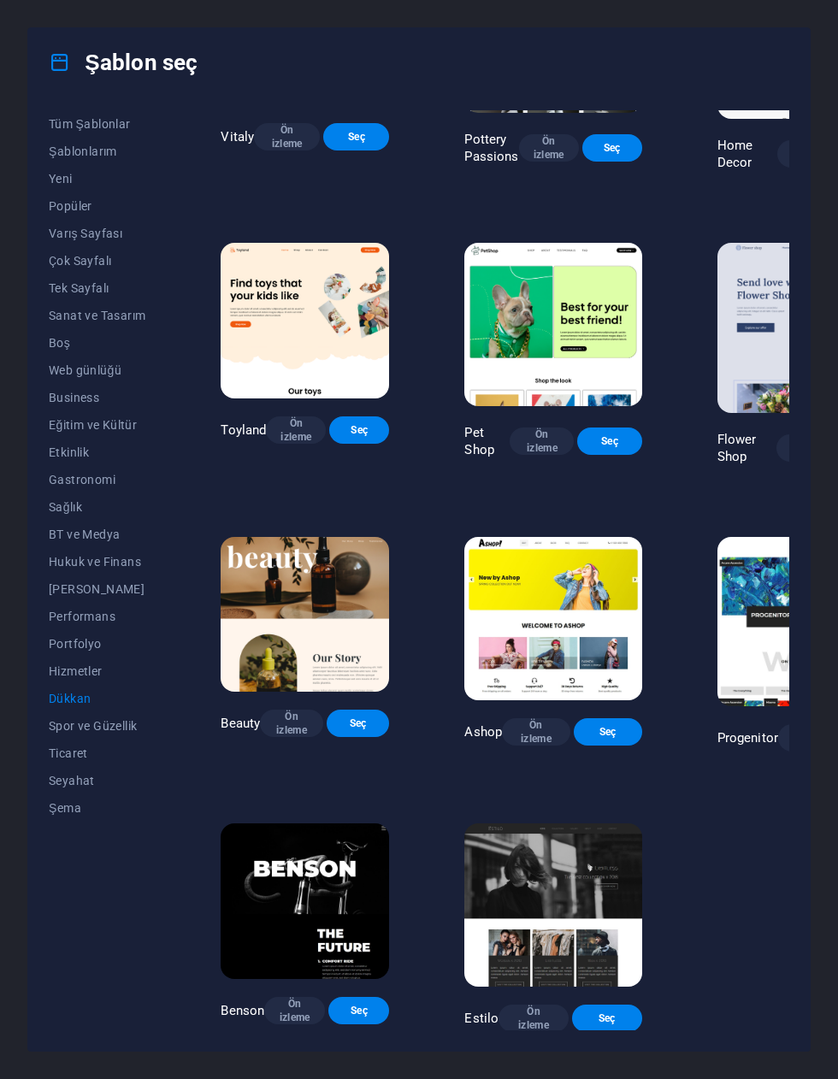
click at [68, 546] on button "Spor ve Güzellik" at bounding box center [97, 725] width 97 height 27
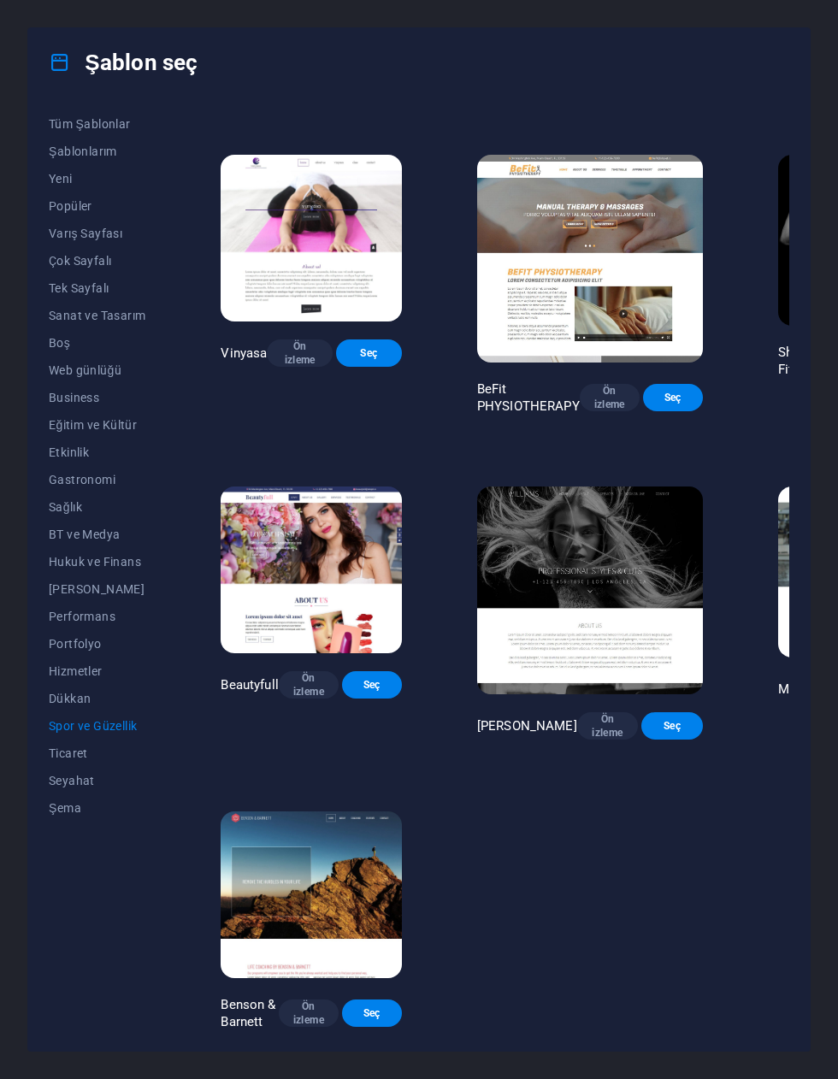
click at [59, 546] on span "Ticaret" at bounding box center [97, 753] width 97 height 14
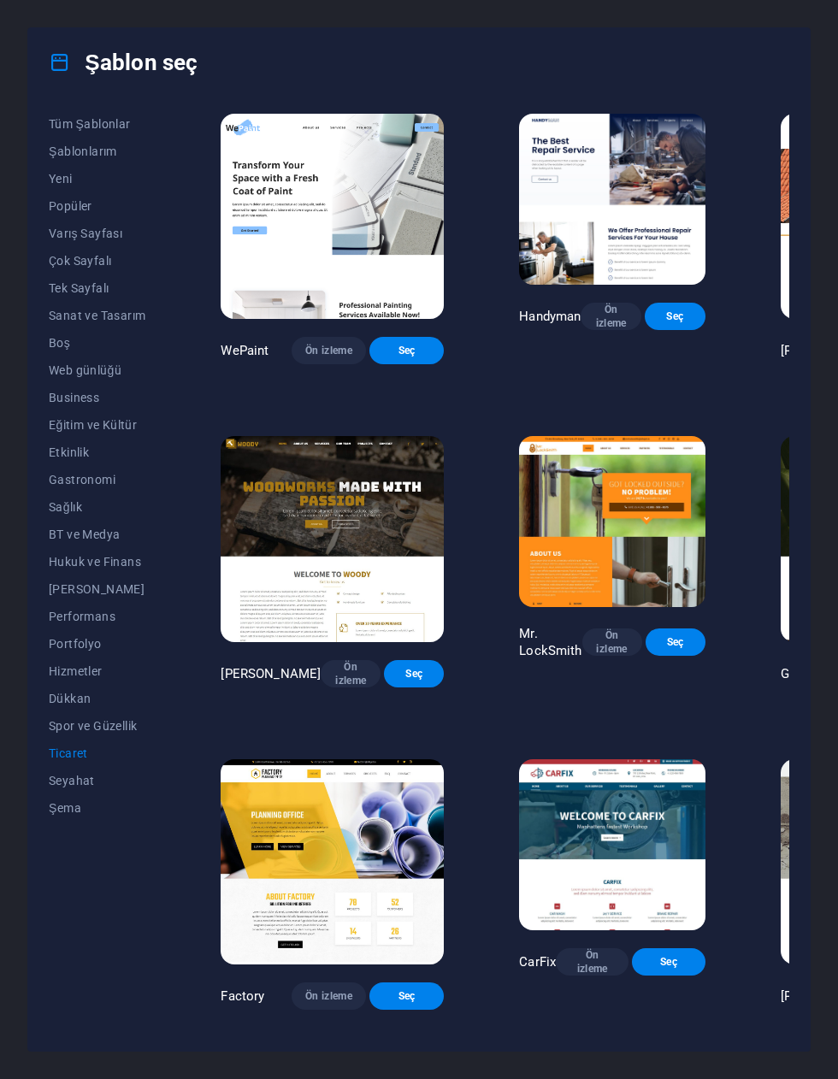
click at [56, 546] on button "Ticaret" at bounding box center [97, 752] width 97 height 27
click at [67, 546] on button "Ticaret" at bounding box center [97, 752] width 97 height 27
click at [50, 546] on button "Seyahat" at bounding box center [97, 780] width 97 height 27
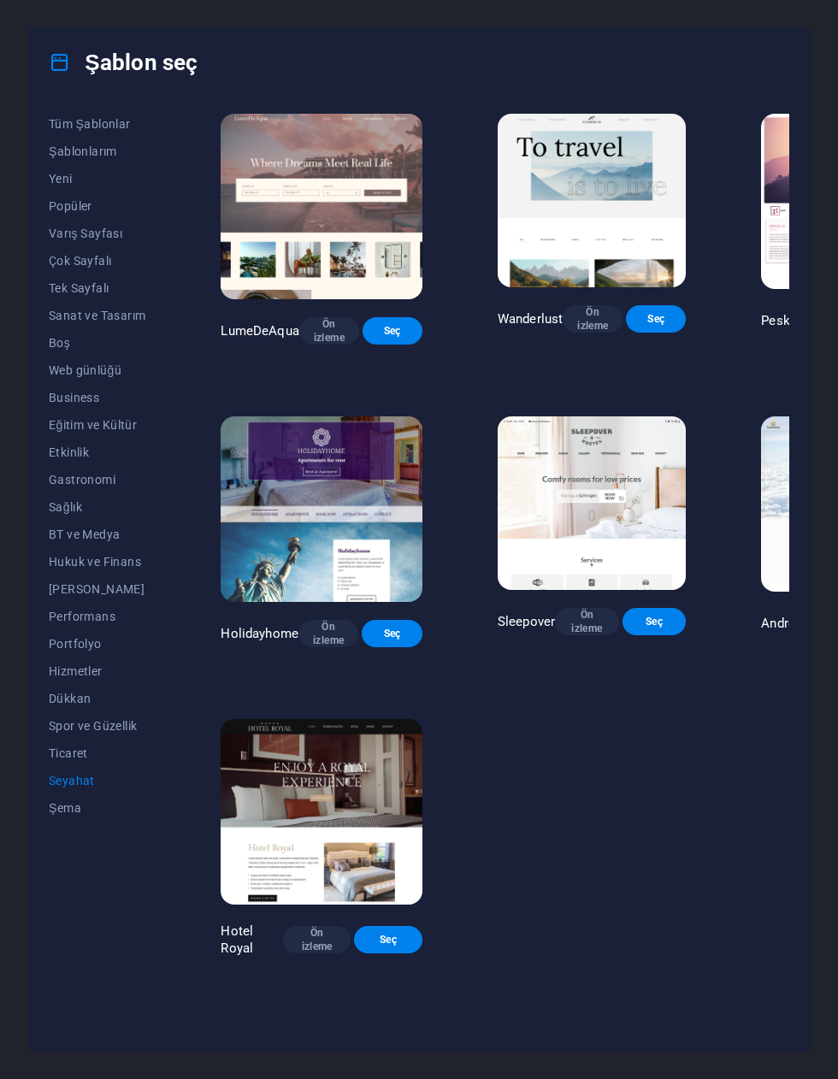
click at [74, 546] on button "Şema" at bounding box center [97, 807] width 97 height 27
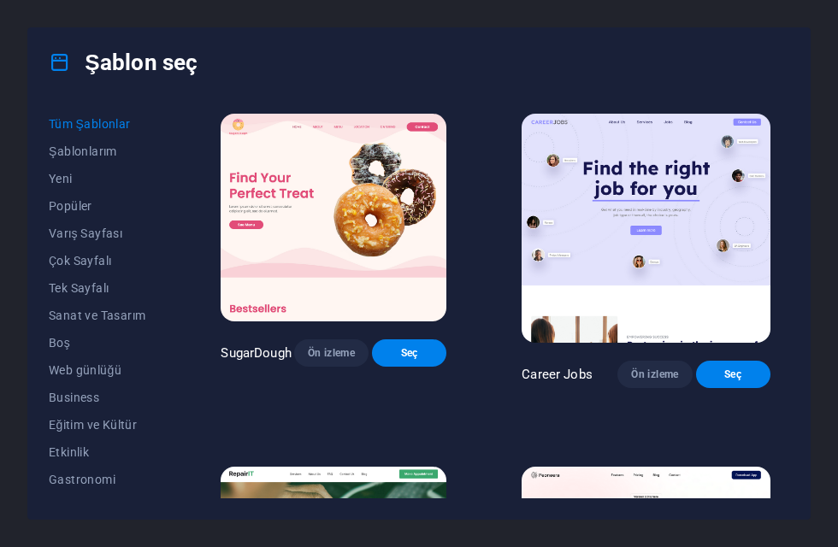
click at [77, 187] on button "Yeni" at bounding box center [97, 178] width 97 height 27
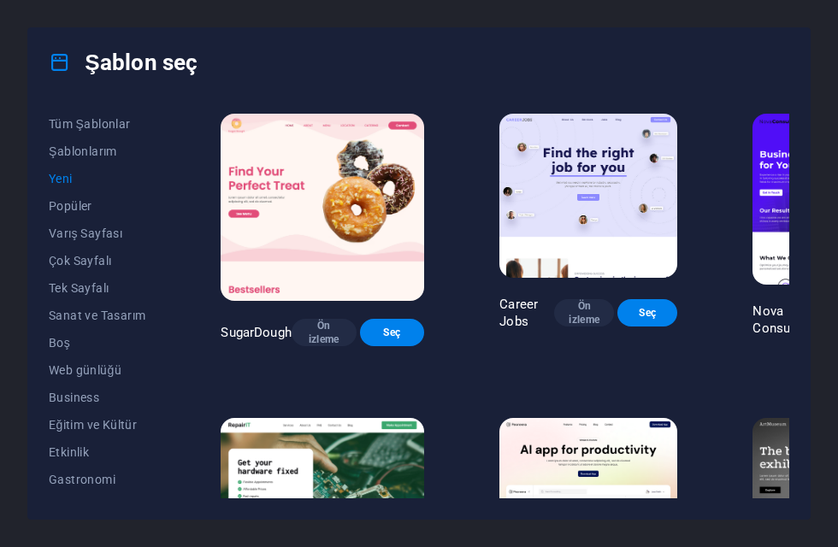
click at [72, 180] on span "Yeni" at bounding box center [97, 179] width 97 height 14
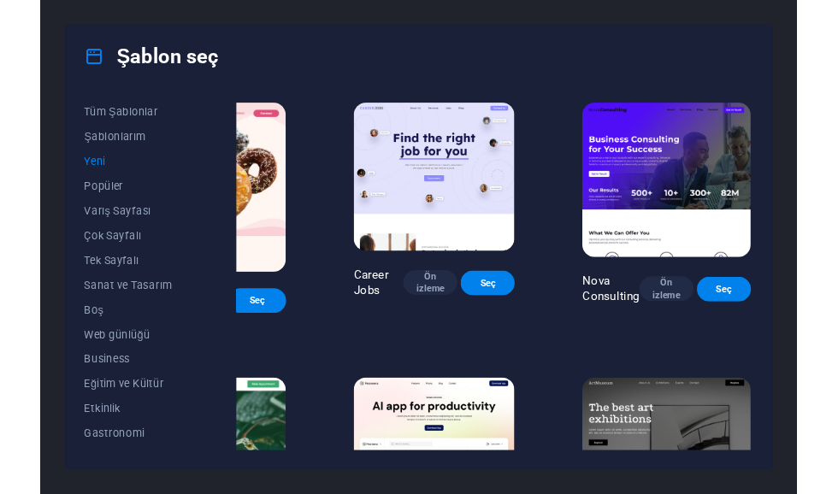
scroll to position [0, 174]
